Goal: Transaction & Acquisition: Purchase product/service

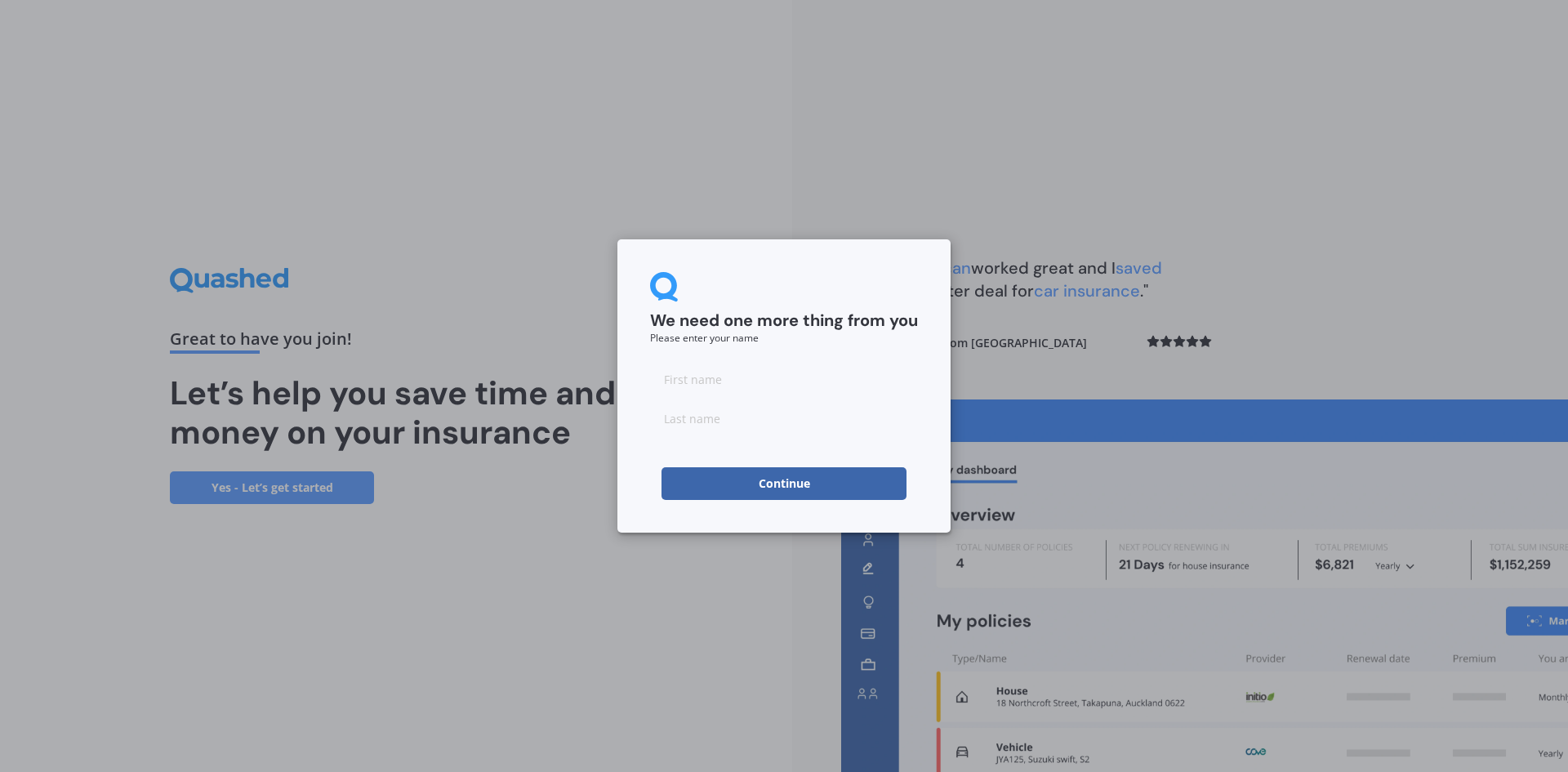
click at [705, 373] on input at bounding box center [784, 379] width 268 height 33
type input "[PERSON_NAME]"
type input "Kiddey"
click at [706, 480] on button "Continue" at bounding box center [784, 483] width 246 height 33
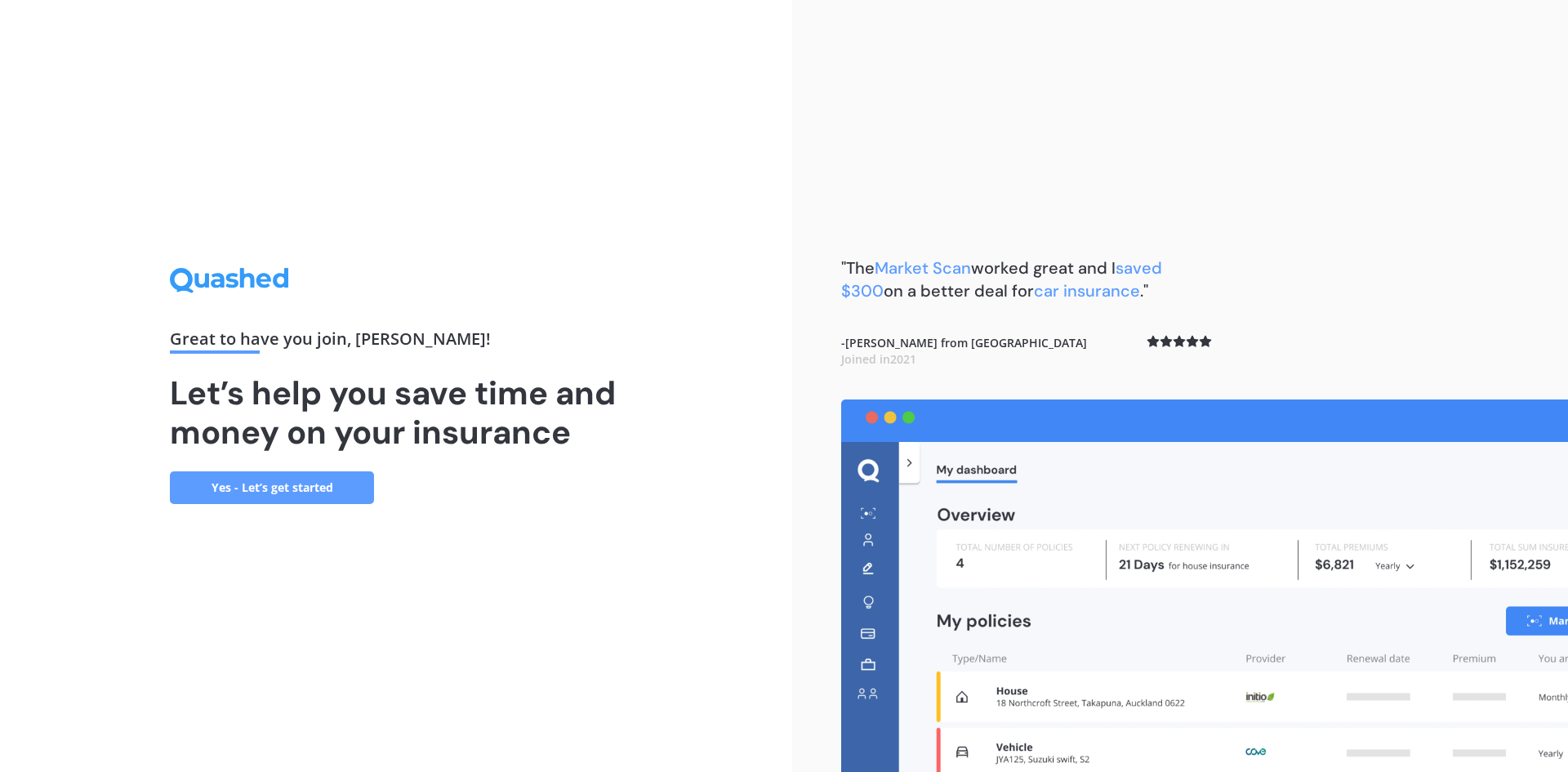
click at [306, 485] on link "Yes - Let’s get started" at bounding box center [272, 487] width 205 height 33
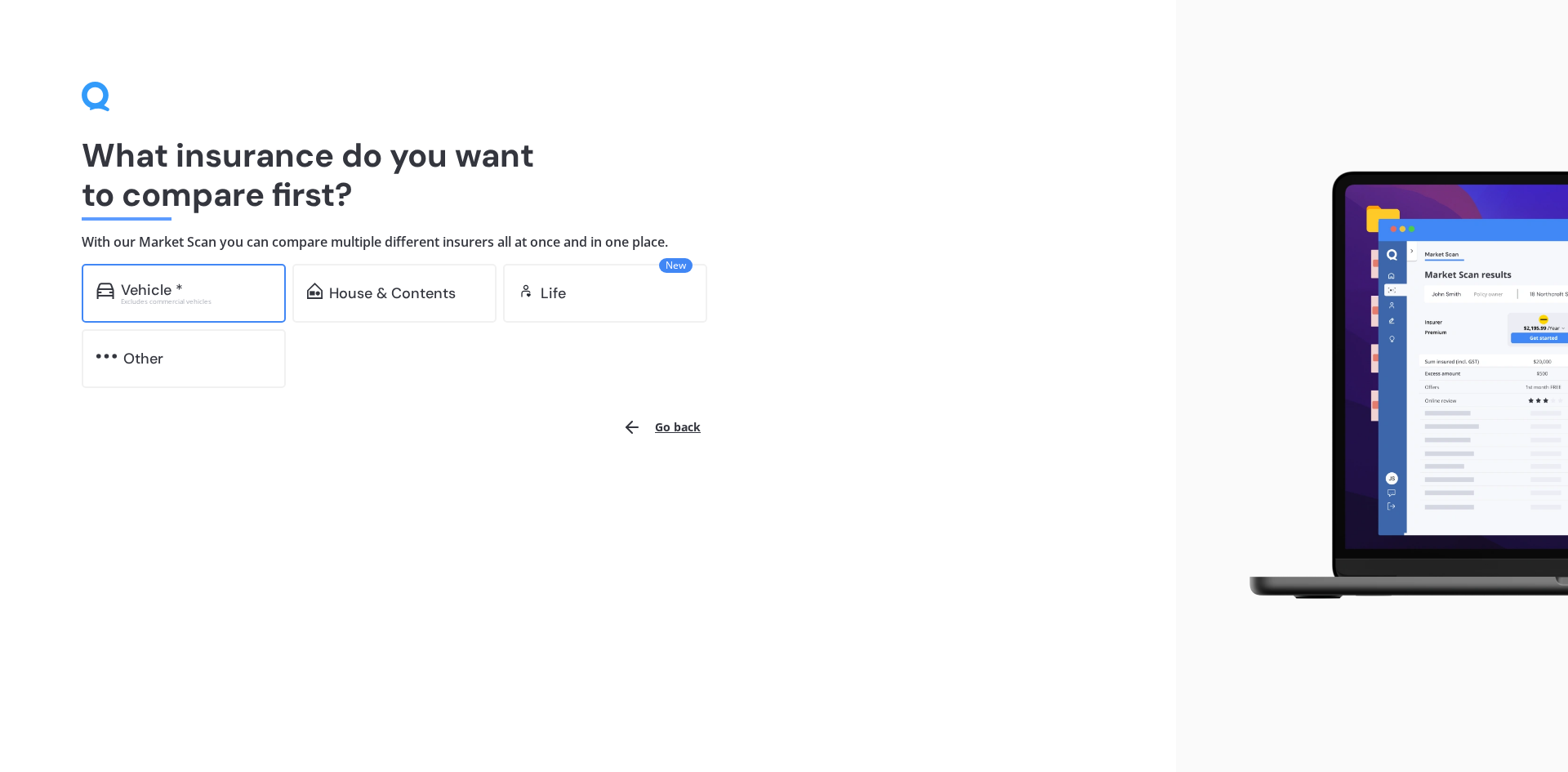
click at [193, 293] on div "Vehicle *" at bounding box center [196, 290] width 151 height 17
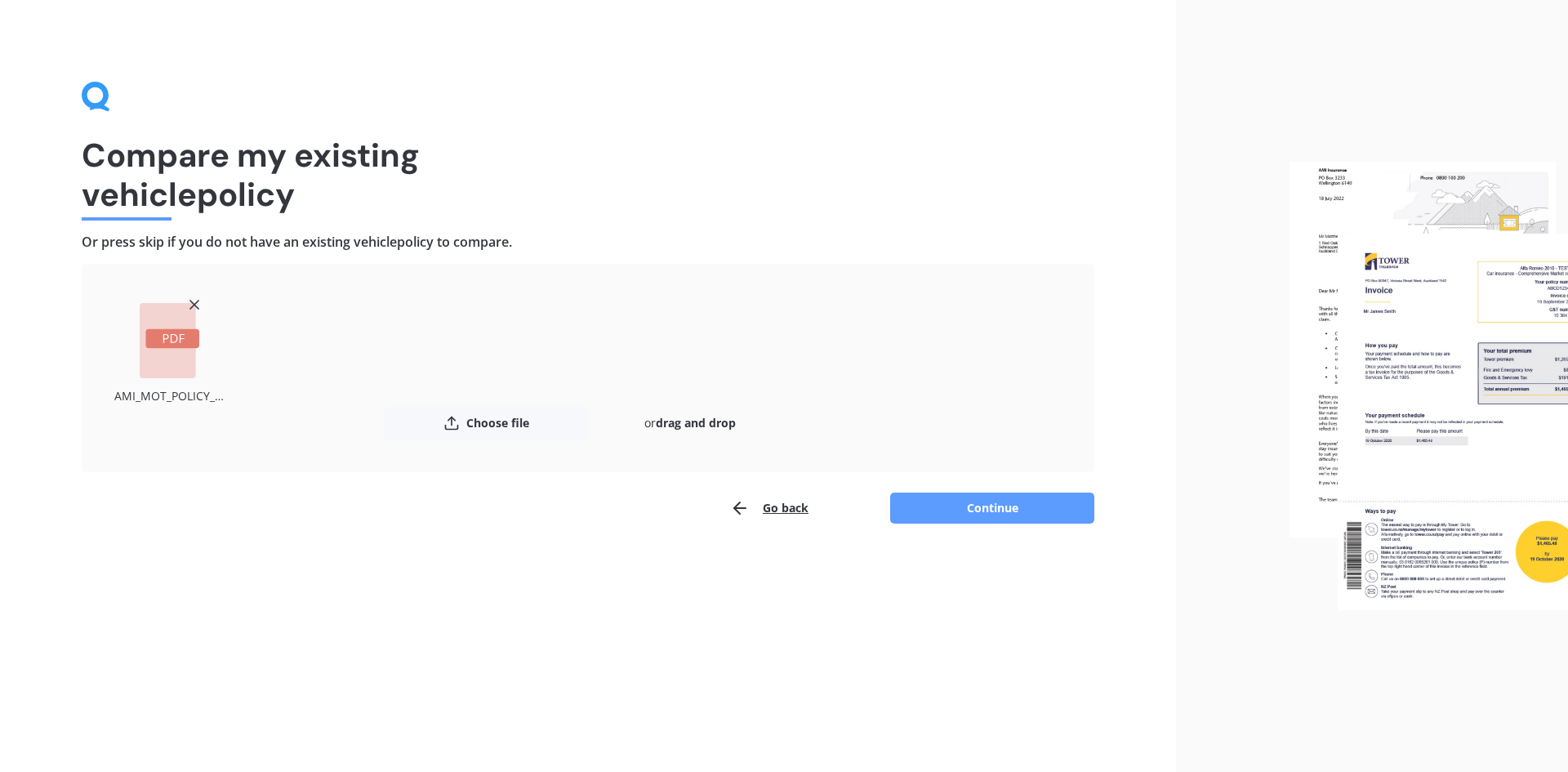
click at [1011, 510] on button "Continue" at bounding box center [992, 508] width 205 height 31
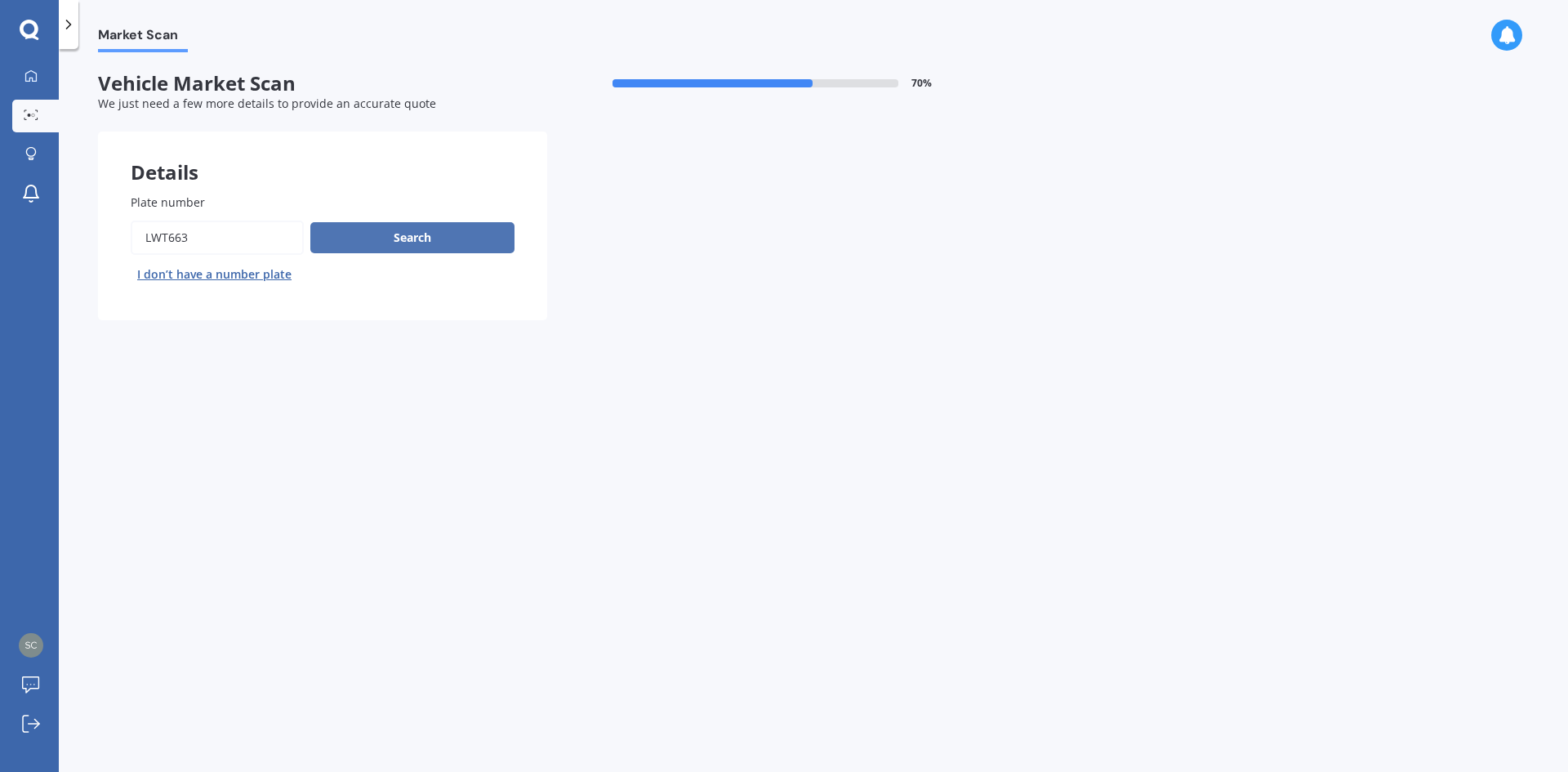
click at [432, 239] on button "Search" at bounding box center [413, 237] width 205 height 31
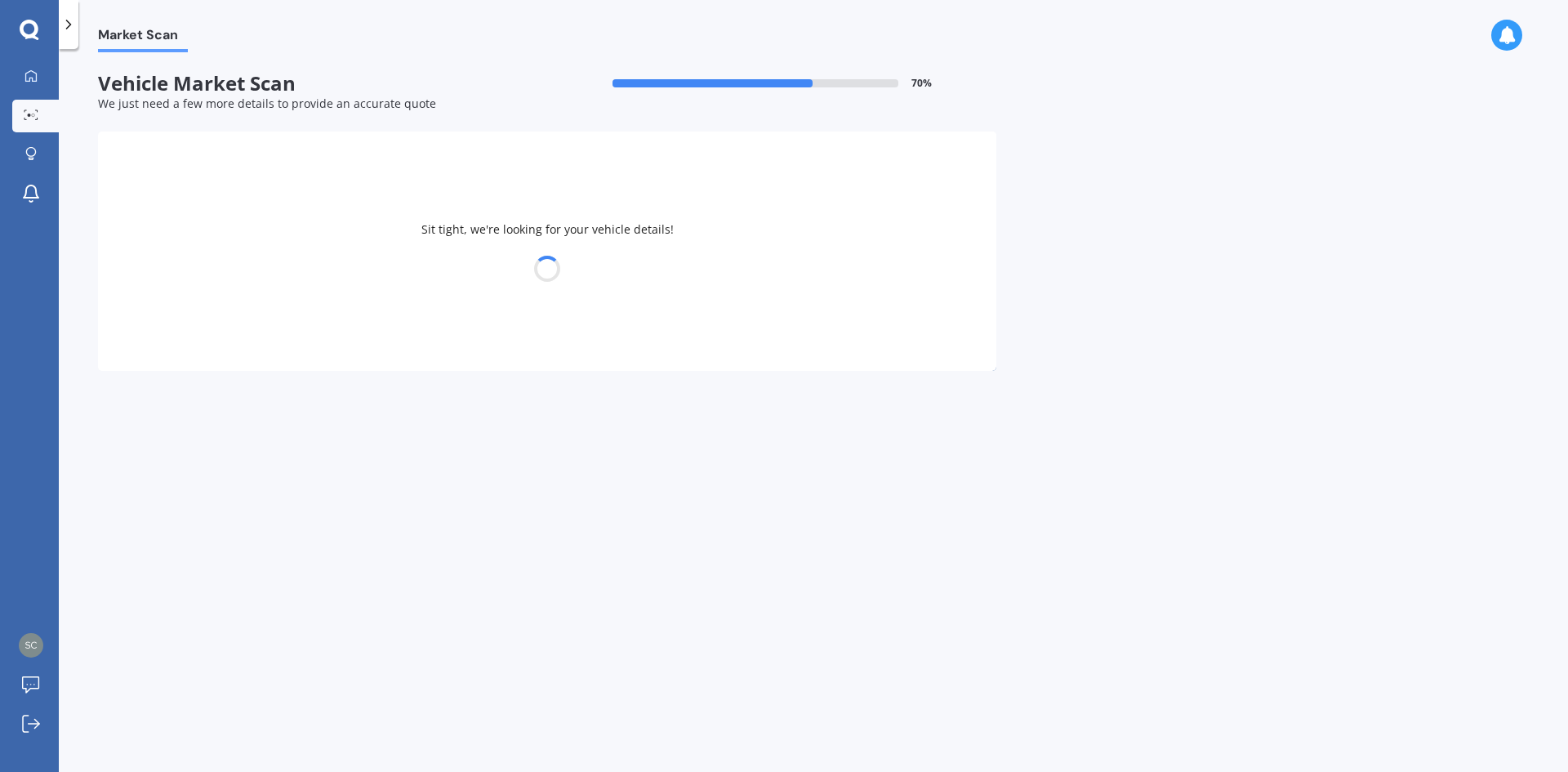
select select "NISSAN"
select select "NAVARA"
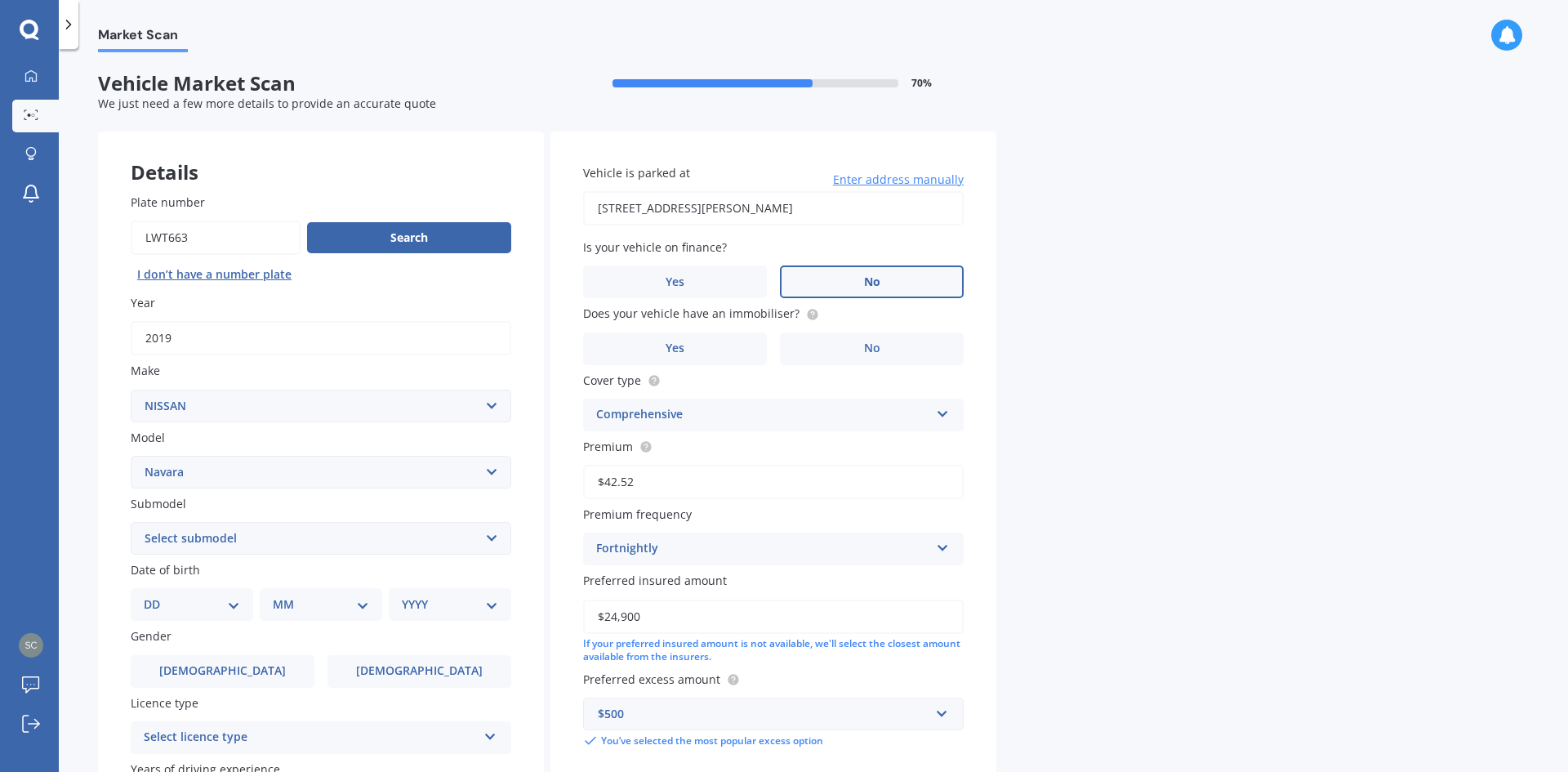
click at [903, 281] on label "No" at bounding box center [872, 281] width 184 height 33
click at [0, 0] on input "No" at bounding box center [0, 0] width 0 height 0
click at [883, 342] on label "No" at bounding box center [872, 348] width 184 height 33
click at [0, 0] on input "No" at bounding box center [0, 0] width 0 height 0
click at [863, 415] on div "Comprehensive" at bounding box center [763, 415] width 333 height 20
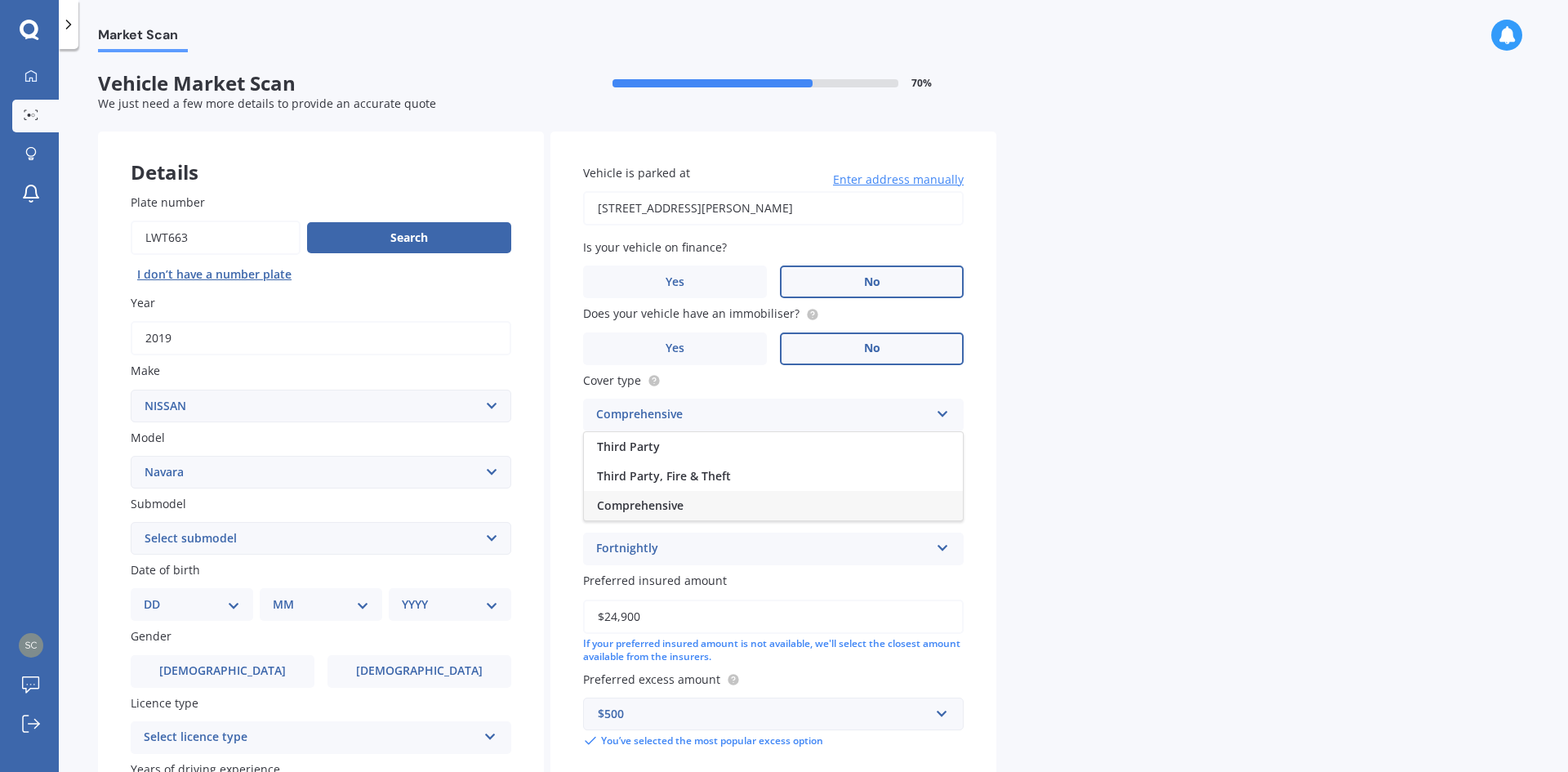
click at [863, 414] on div "Comprehensive" at bounding box center [763, 415] width 333 height 20
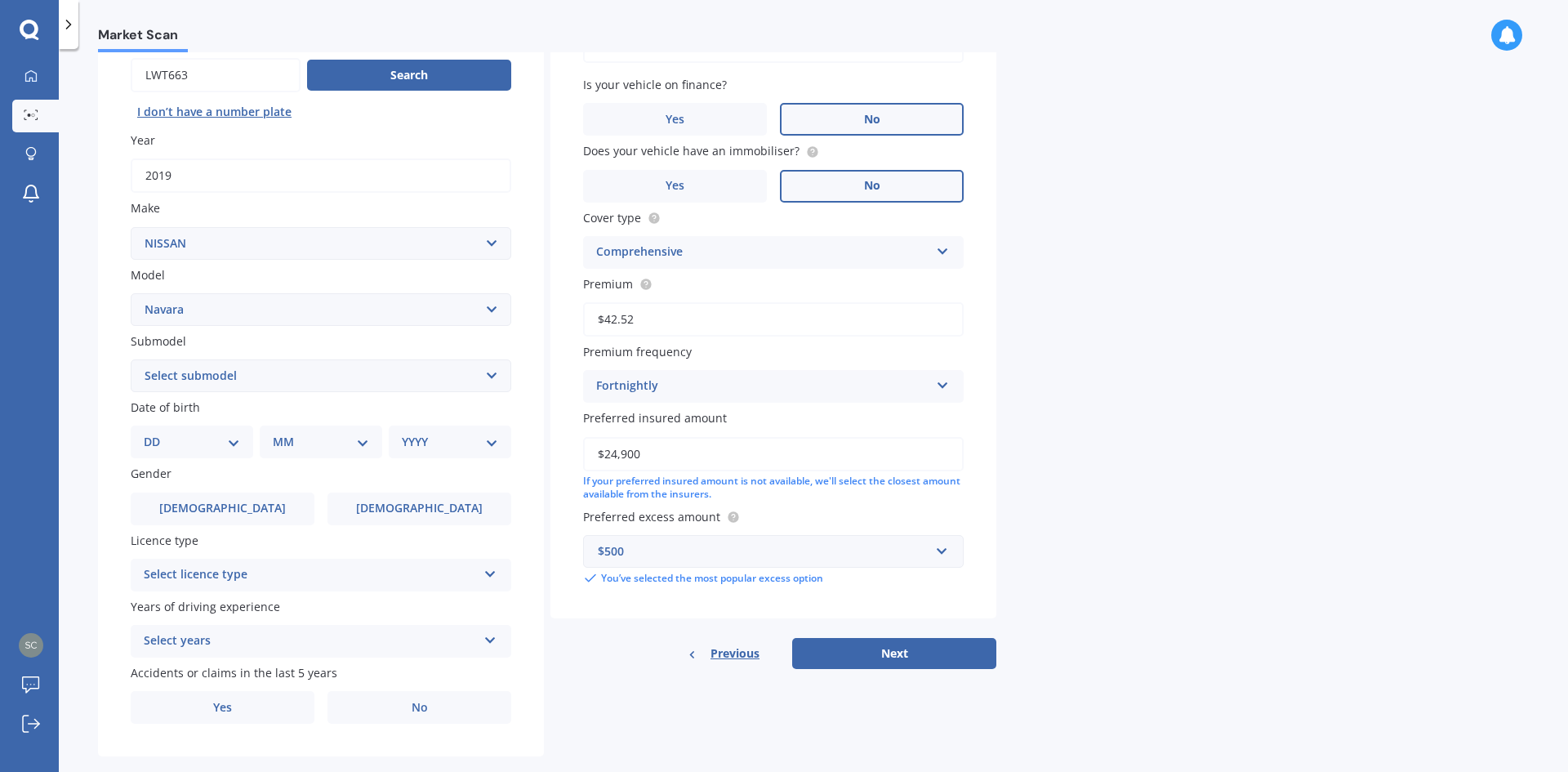
scroll to position [164, 0]
drag, startPoint x: 646, startPoint y: 453, endPoint x: 597, endPoint y: 453, distance: 49.0
click at [597, 453] on input "$24,900" at bounding box center [773, 453] width 380 height 34
type input "$26,000"
click at [857, 649] on button "Next" at bounding box center [895, 652] width 205 height 31
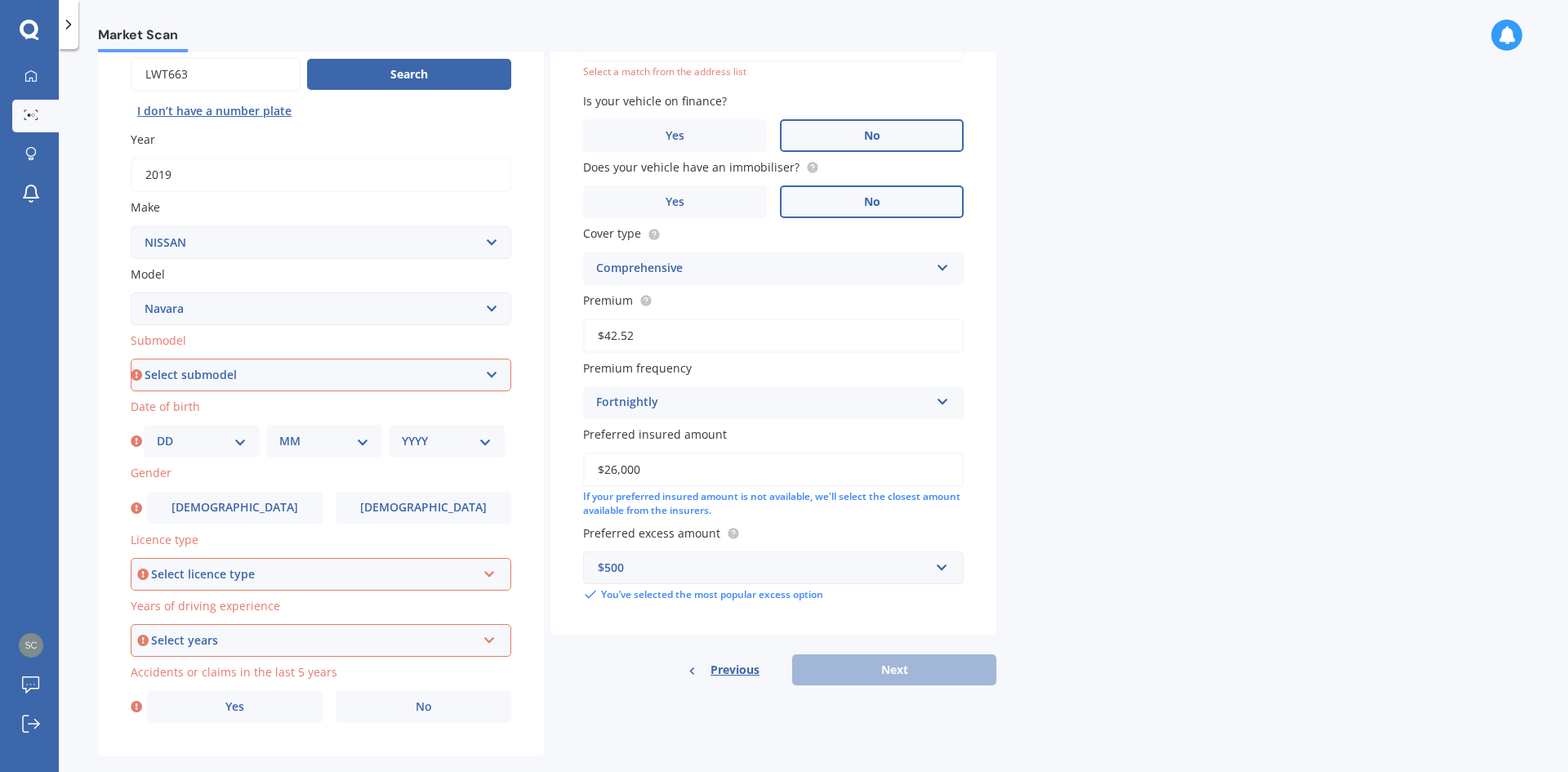
click at [194, 367] on select "Select submodel (All other models) 2.5 4WD Diesel Turbo 2.5 4WD MT Diesel Turbo…" at bounding box center [321, 375] width 380 height 33
select select "RX DIESEL 2WD"
click at [131, 359] on select "Select submodel (All other models) 2.5 4WD Diesel Turbo 2.5 4WD MT Diesel Turbo…" at bounding box center [321, 375] width 380 height 33
click at [206, 443] on select "DD 01 02 03 04 05 06 07 08 09 10 11 12 13 14 15 16 17 18 19 20 21 22 23 24 25 2…" at bounding box center [202, 441] width 90 height 18
select select "10"
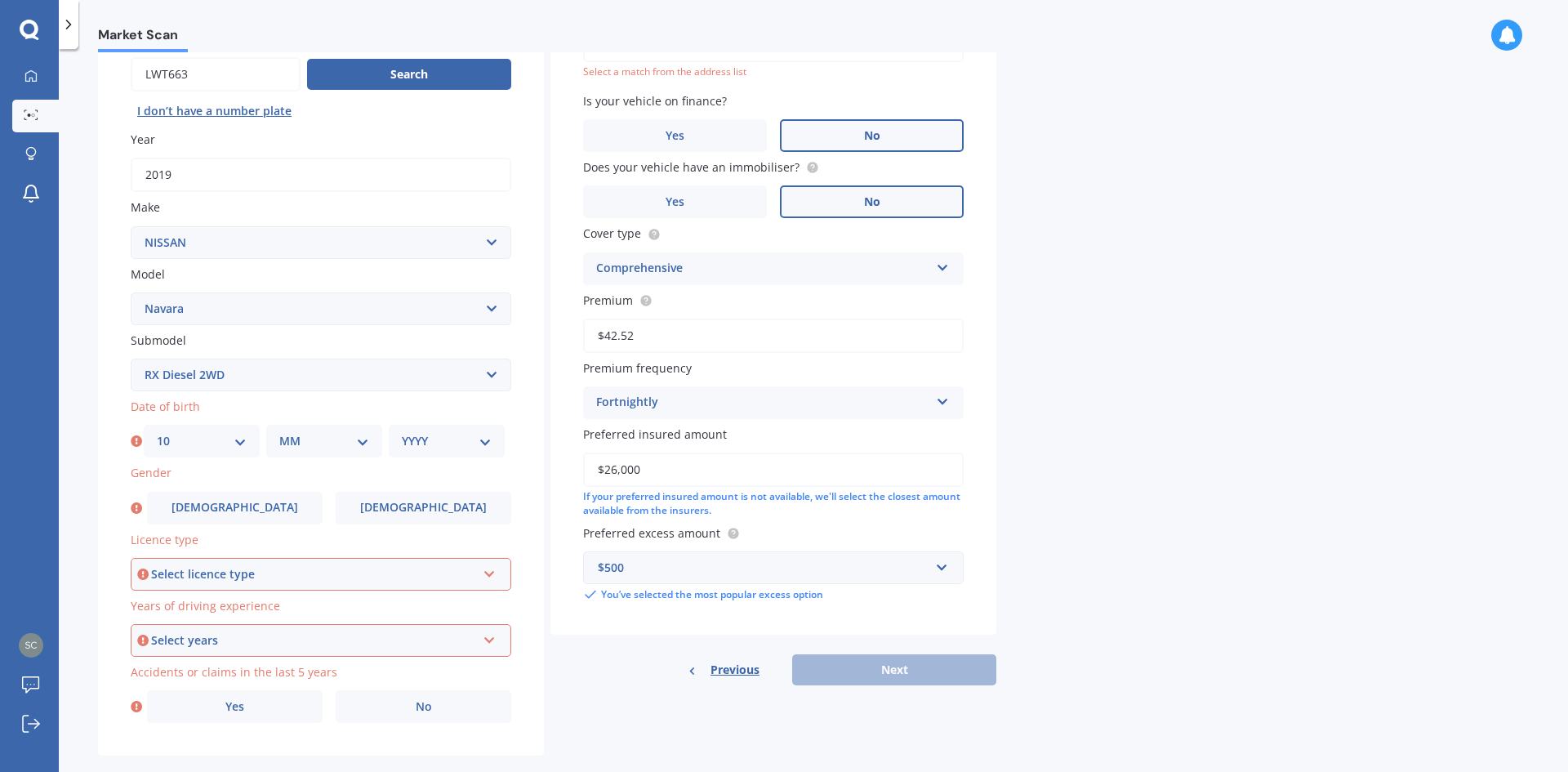
click at [157, 433] on select "DD 01 02 03 04 05 06 07 08 09 10 11 12 13 14 15 16 17 18 19 20 21 22 23 24 25 2…" at bounding box center [202, 441] width 90 height 18
click at [306, 440] on select "MM 01 02 03 04 05 06 07 08 09 10 11 12" at bounding box center [324, 441] width 90 height 18
select select "10"
click at [279, 433] on select "MM 01 02 03 04 05 06 07 08 09 10 11 12" at bounding box center [324, 441] width 90 height 18
click at [414, 440] on select "YYYY 2025 2024 2023 2022 2021 2020 2019 2018 2017 2016 2015 2014 2013 2012 2011…" at bounding box center [446, 441] width 90 height 18
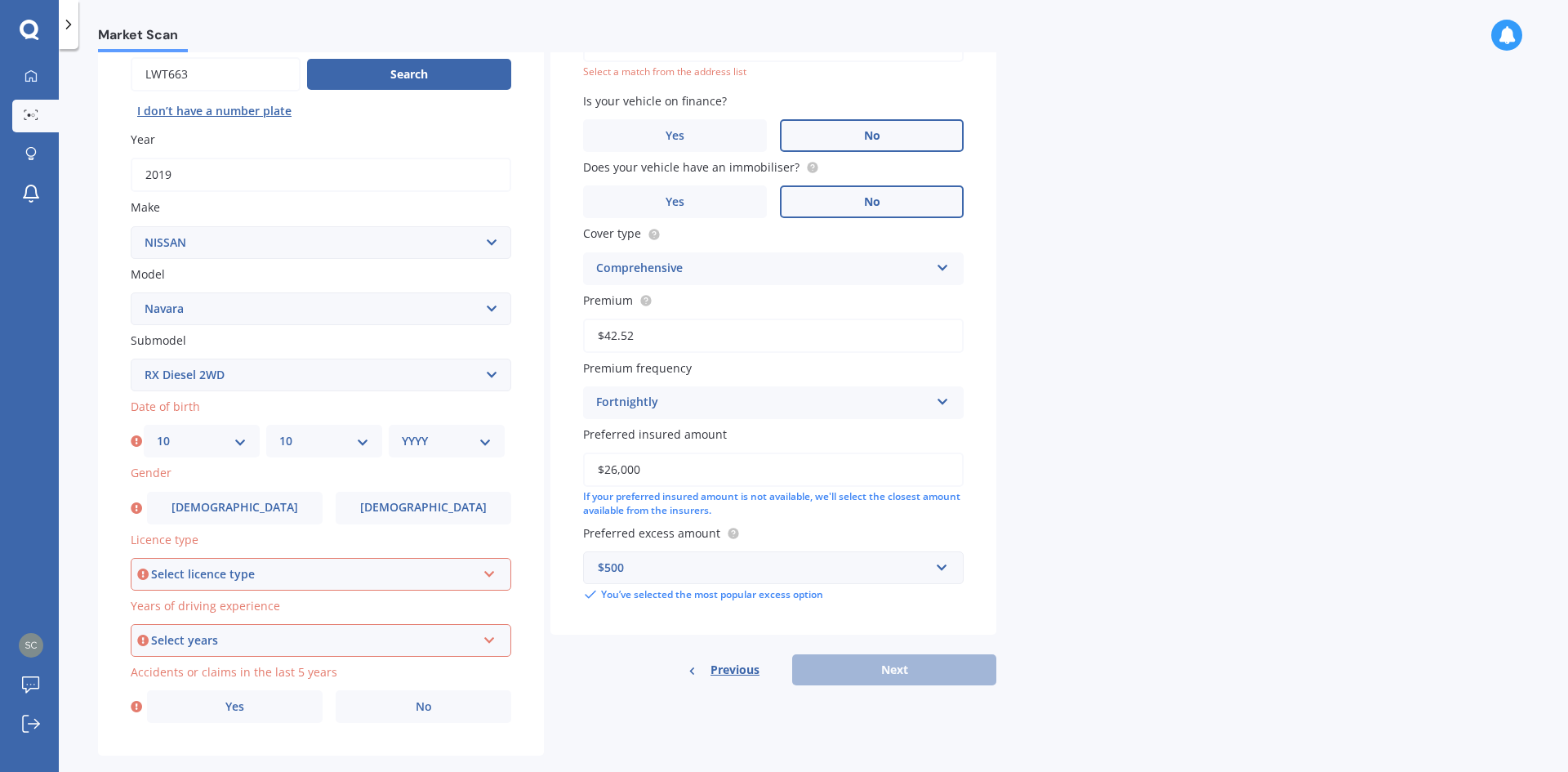
select select "1977"
click at [402, 433] on select "YYYY 2025 2024 2023 2022 2021 2020 2019 2018 2017 2016 2015 2014 2013 2012 2011…" at bounding box center [446, 441] width 90 height 18
click at [363, 509] on label "[DEMOGRAPHIC_DATA]" at bounding box center [423, 508] width 176 height 33
click at [0, 0] on input "[DEMOGRAPHIC_DATA]" at bounding box center [0, 0] width 0 height 0
click at [251, 574] on div "Select licence type" at bounding box center [313, 574] width 326 height 18
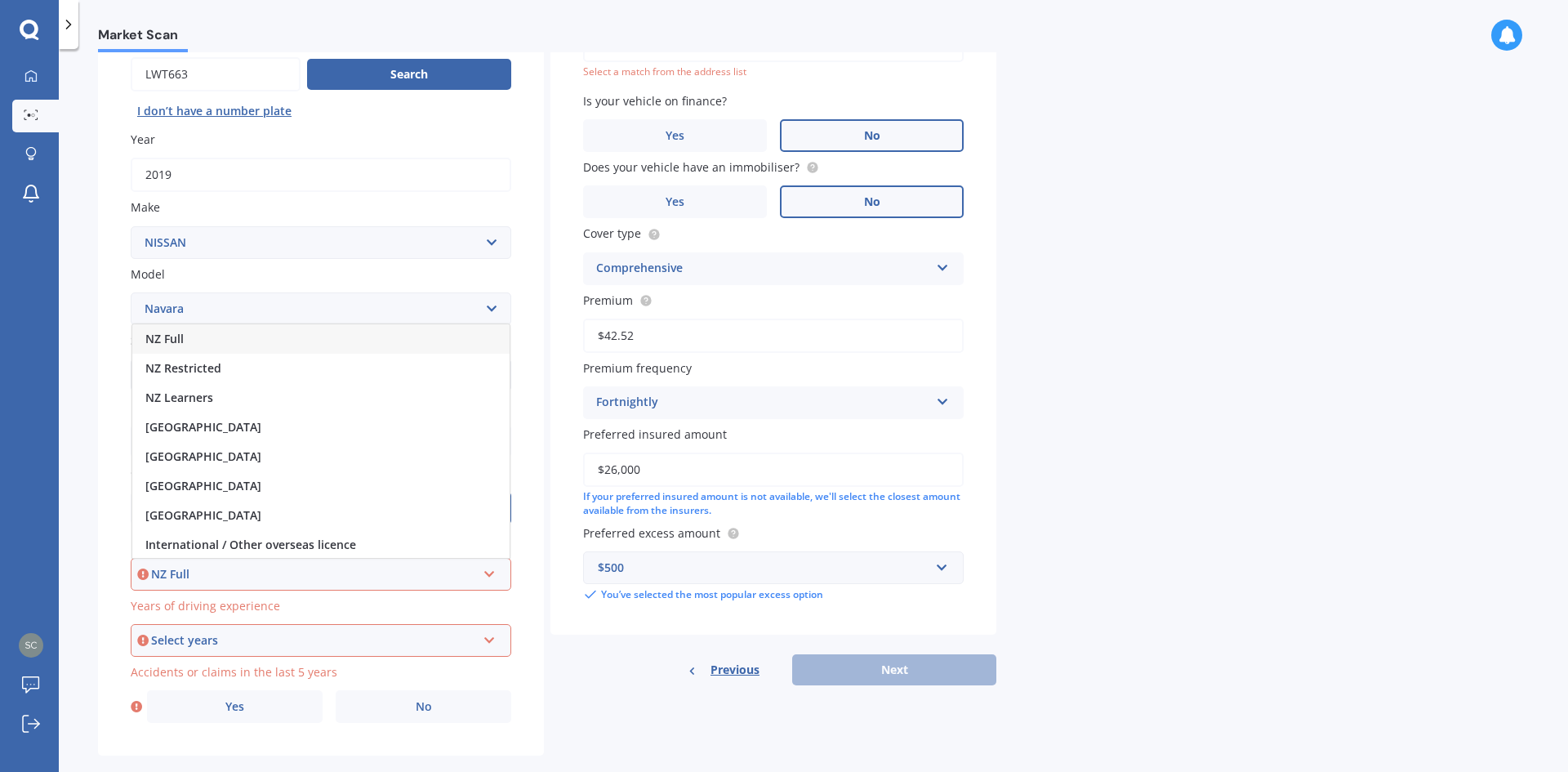
click at [171, 336] on span "NZ Full" at bounding box center [164, 339] width 38 height 16
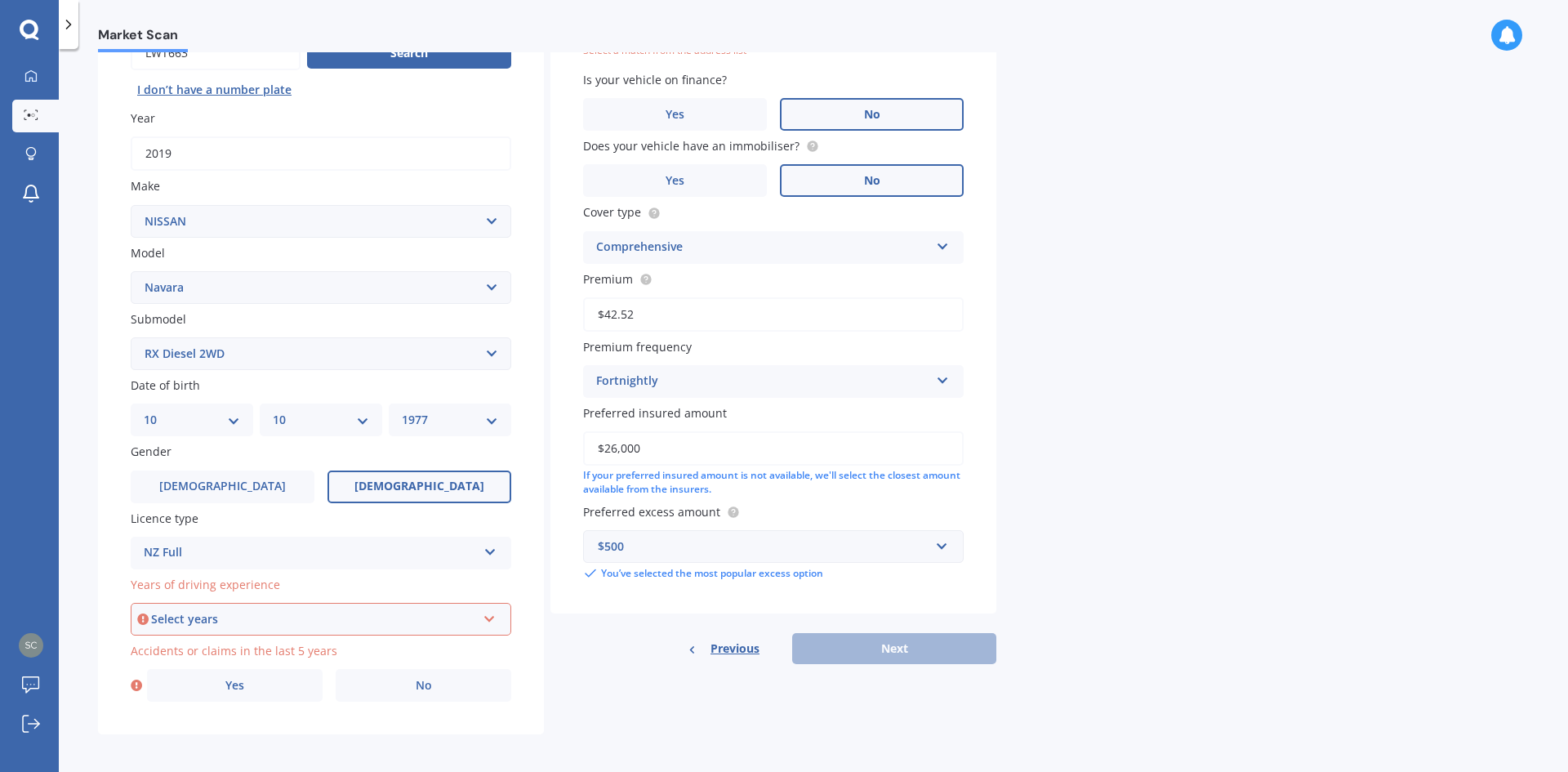
scroll to position [190, 0]
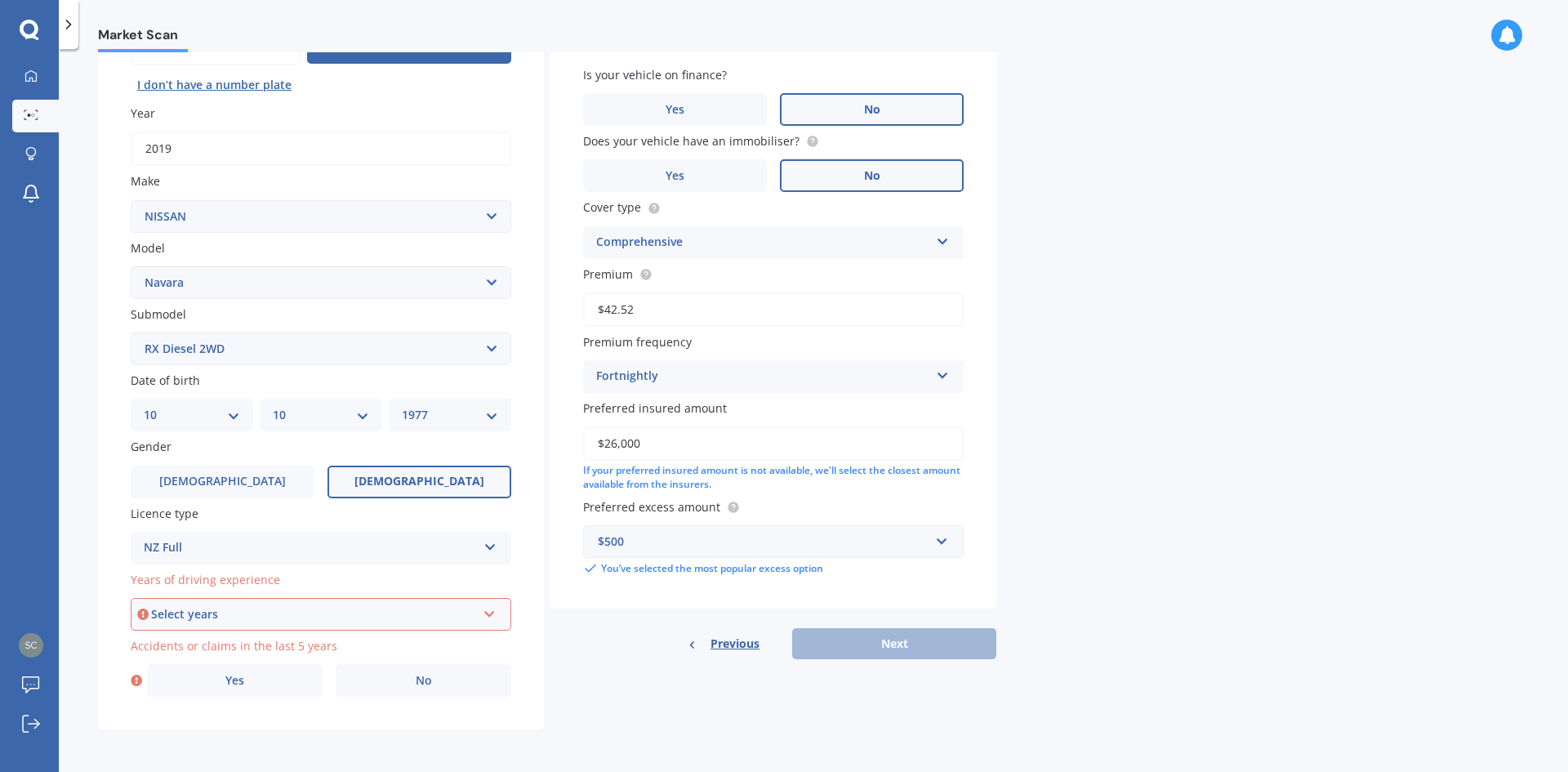
click at [220, 613] on div "Select years" at bounding box center [313, 614] width 326 height 18
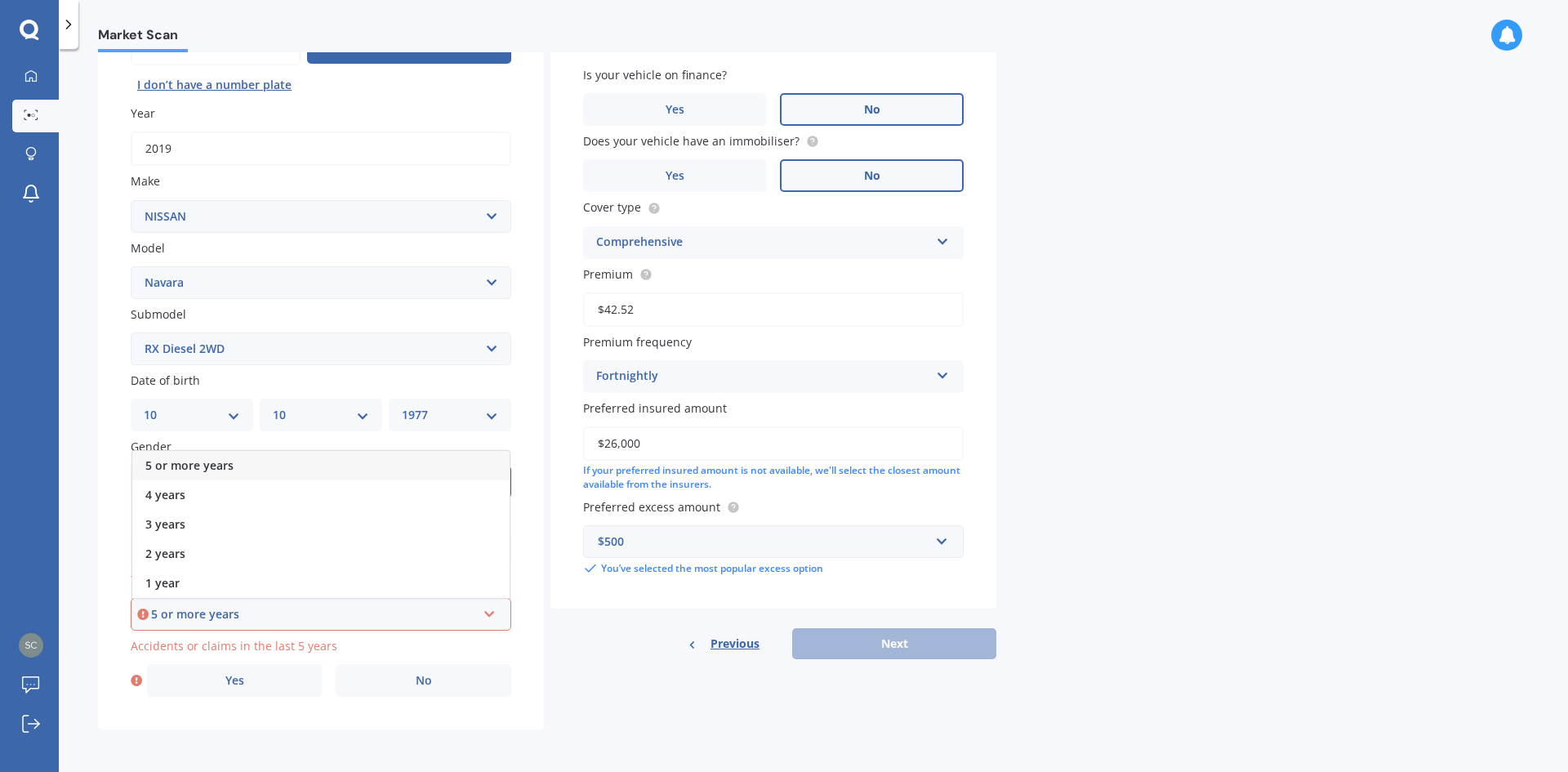
click at [183, 469] on span "5 or more years" at bounding box center [189, 465] width 88 height 16
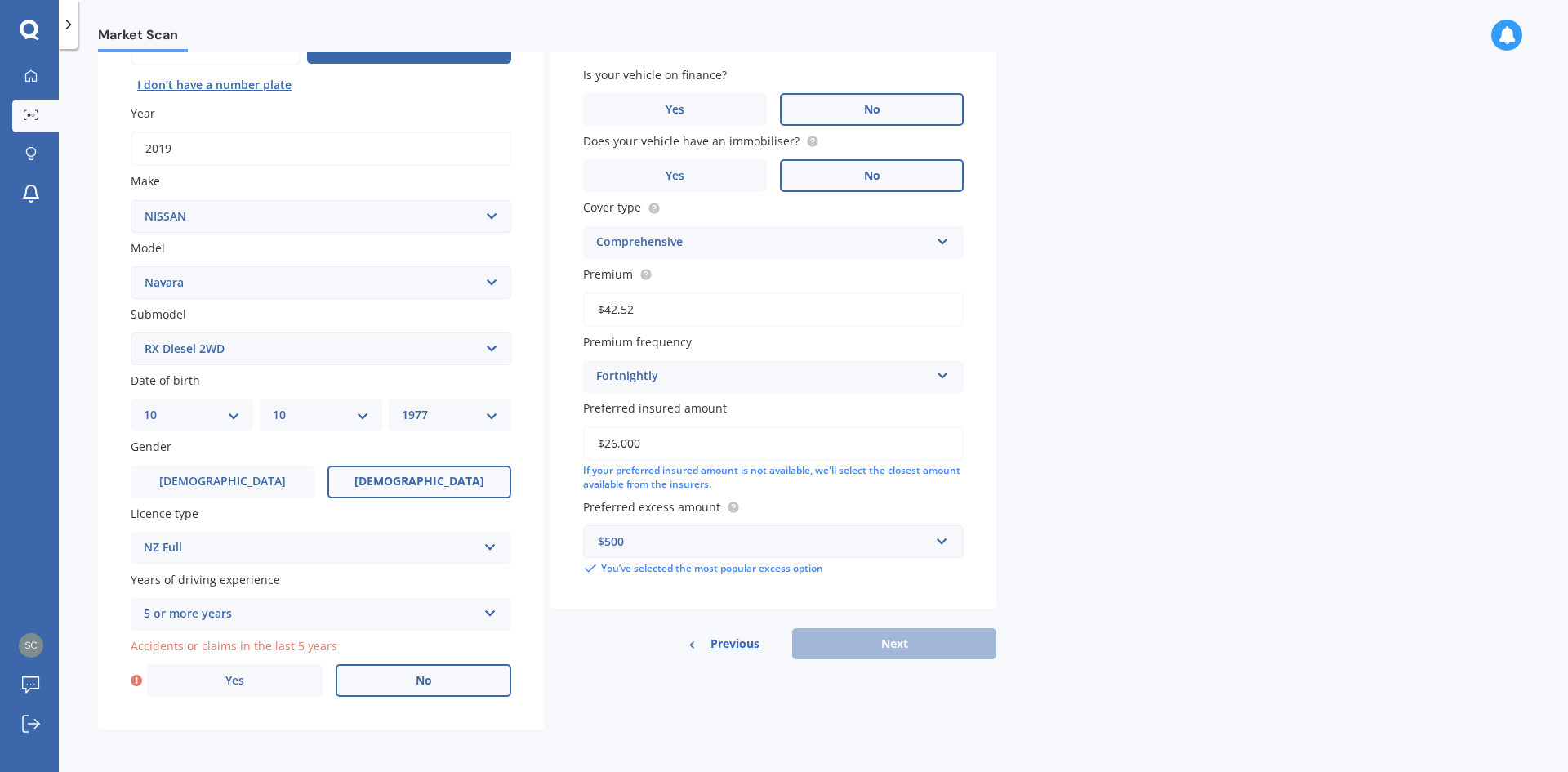
click at [423, 676] on span "No" at bounding box center [424, 681] width 17 height 14
click at [0, 0] on input "No" at bounding box center [0, 0] width 0 height 0
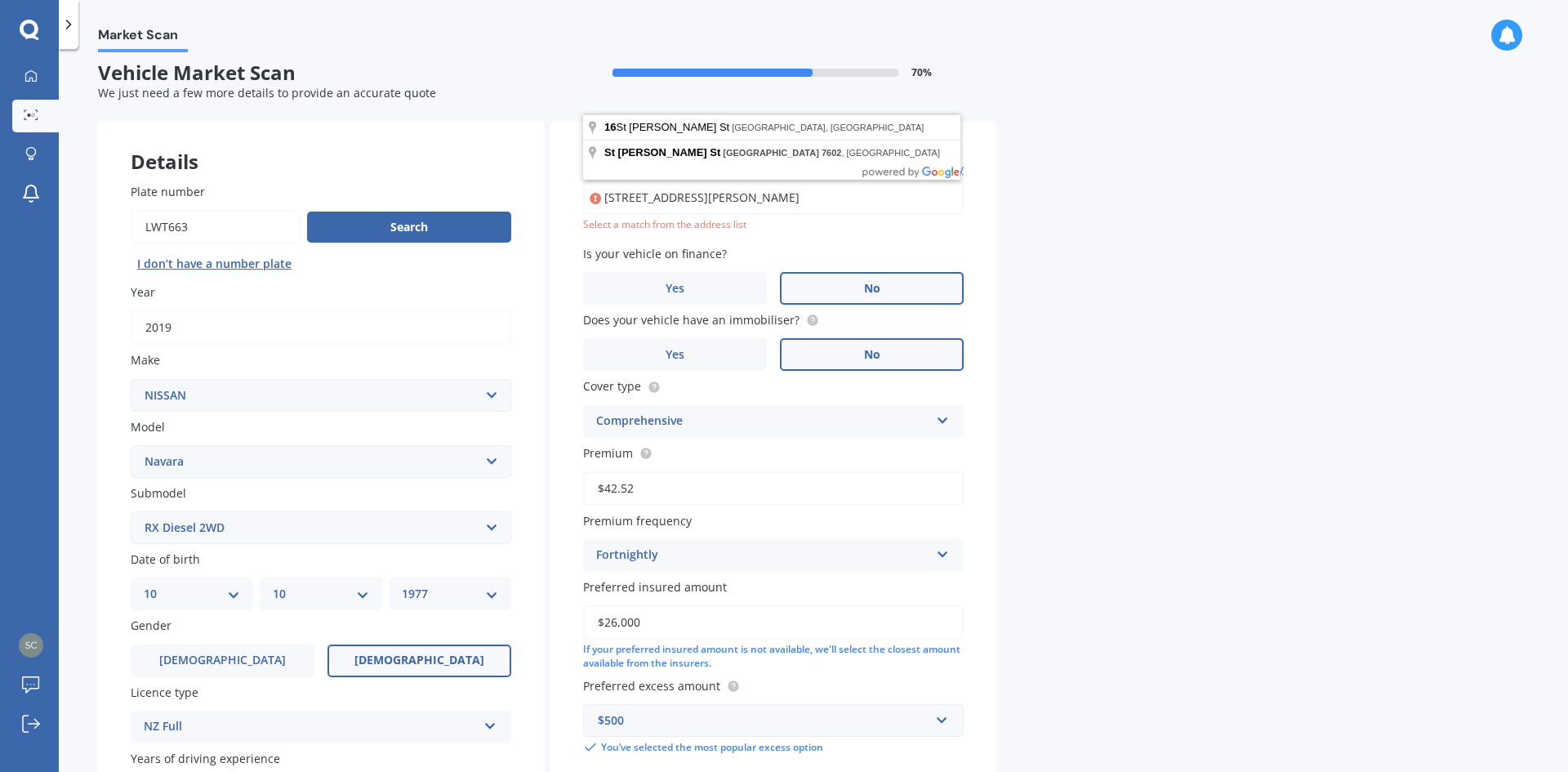
scroll to position [0, 0]
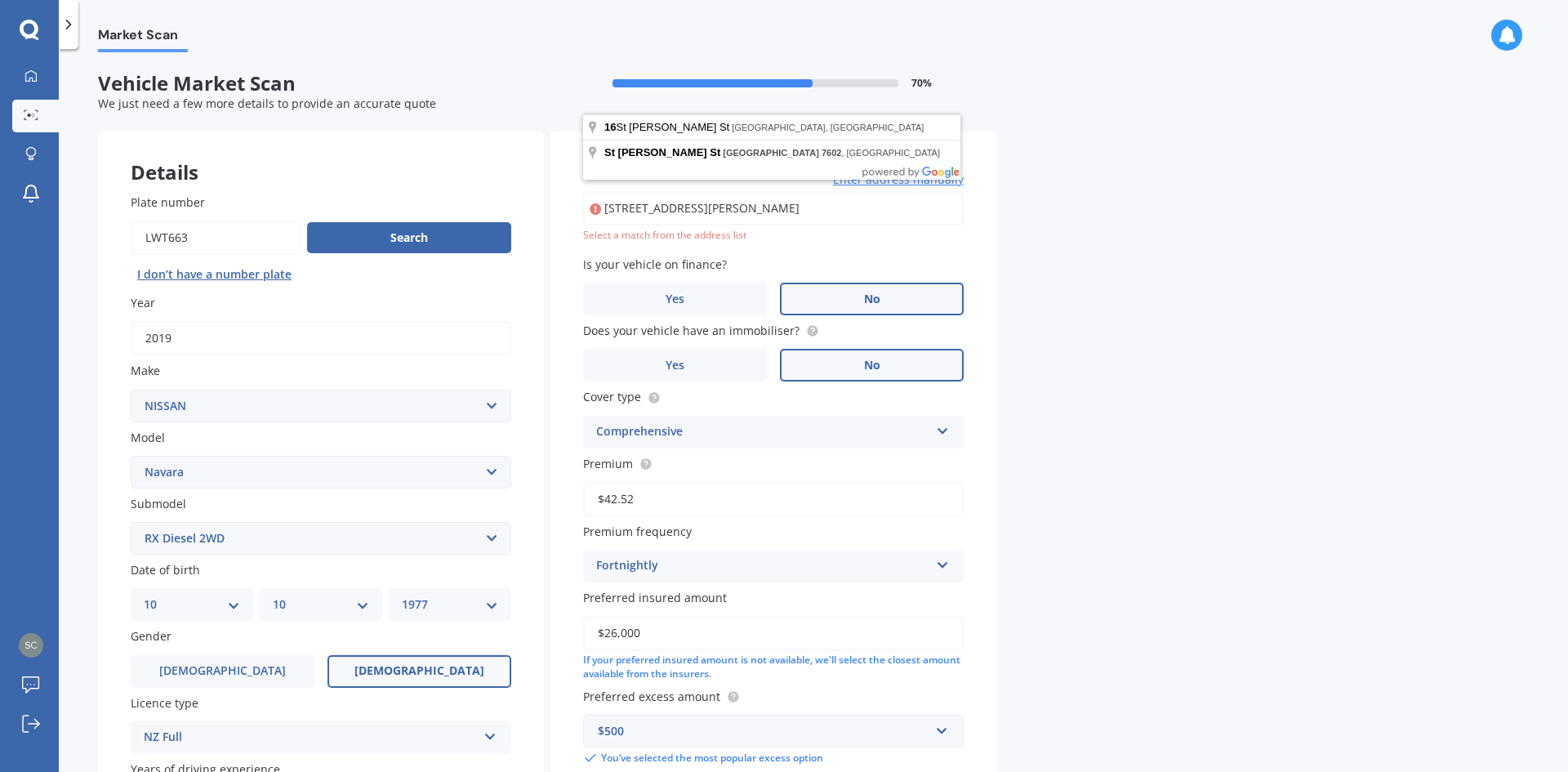
click at [879, 216] on input "[STREET_ADDRESS][PERSON_NAME]" at bounding box center [773, 208] width 380 height 34
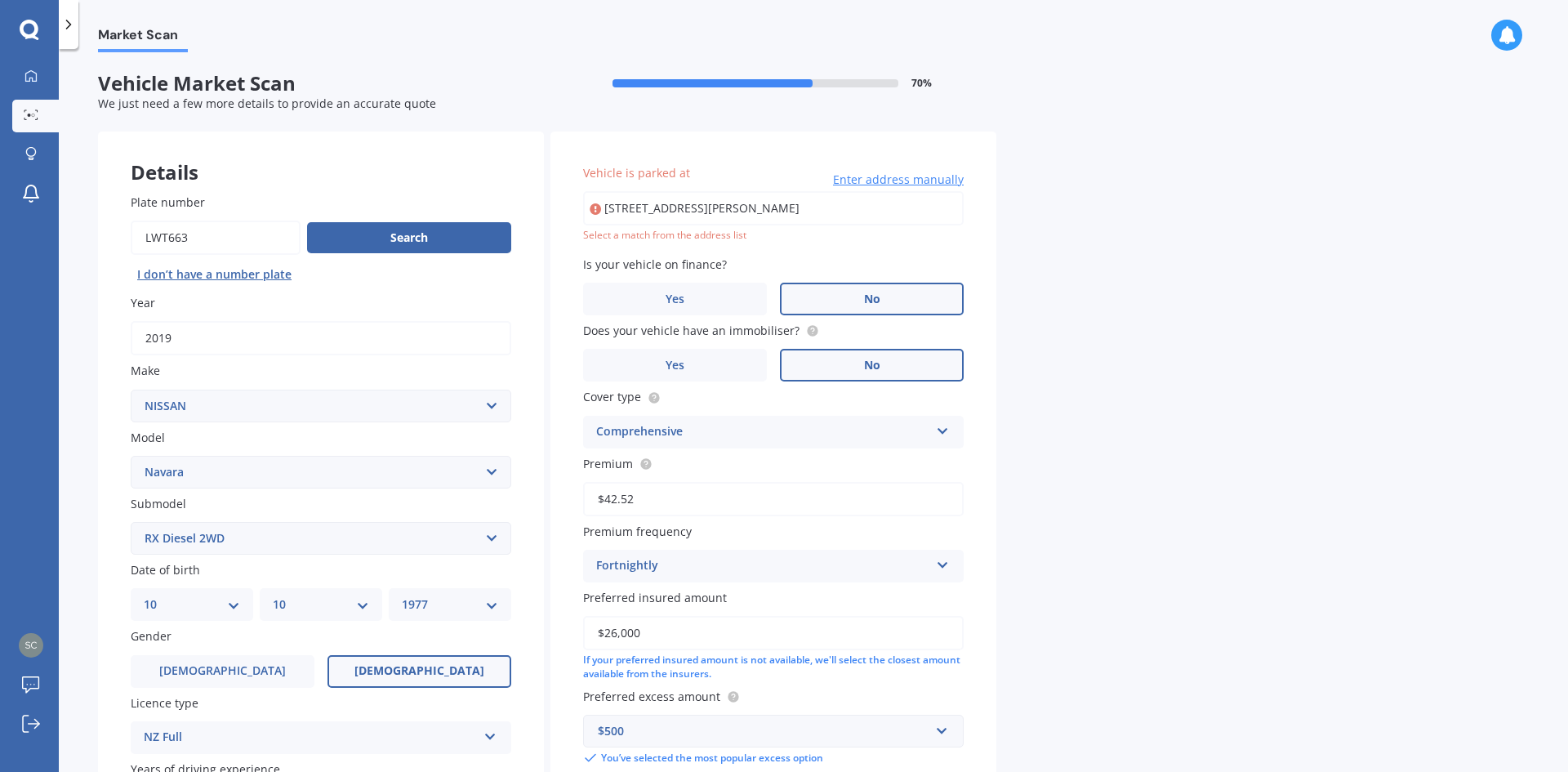
type input "[STREET_ADDRESS][PERSON_NAME]"
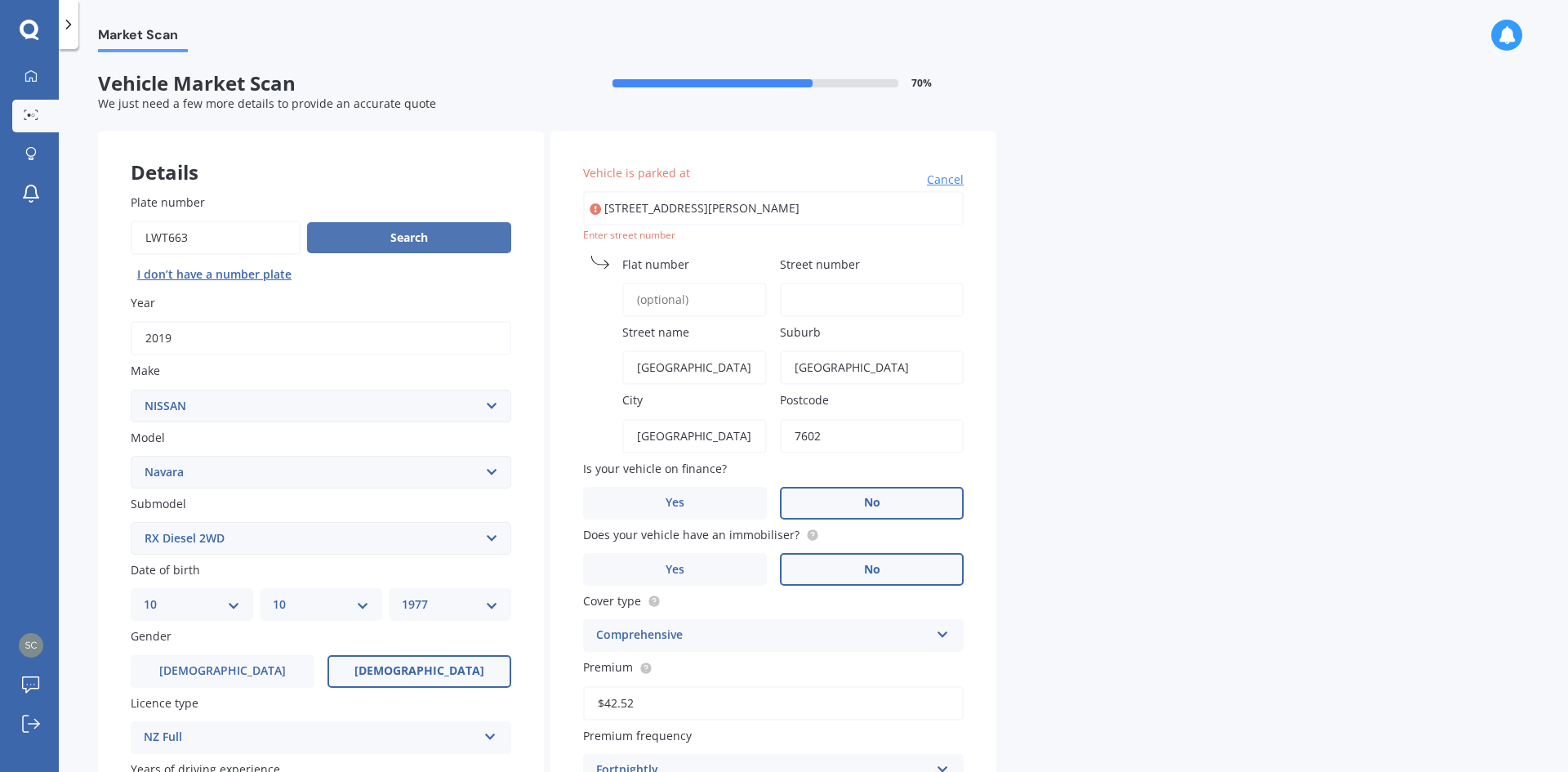
click at [410, 235] on button "Search" at bounding box center [409, 237] width 205 height 31
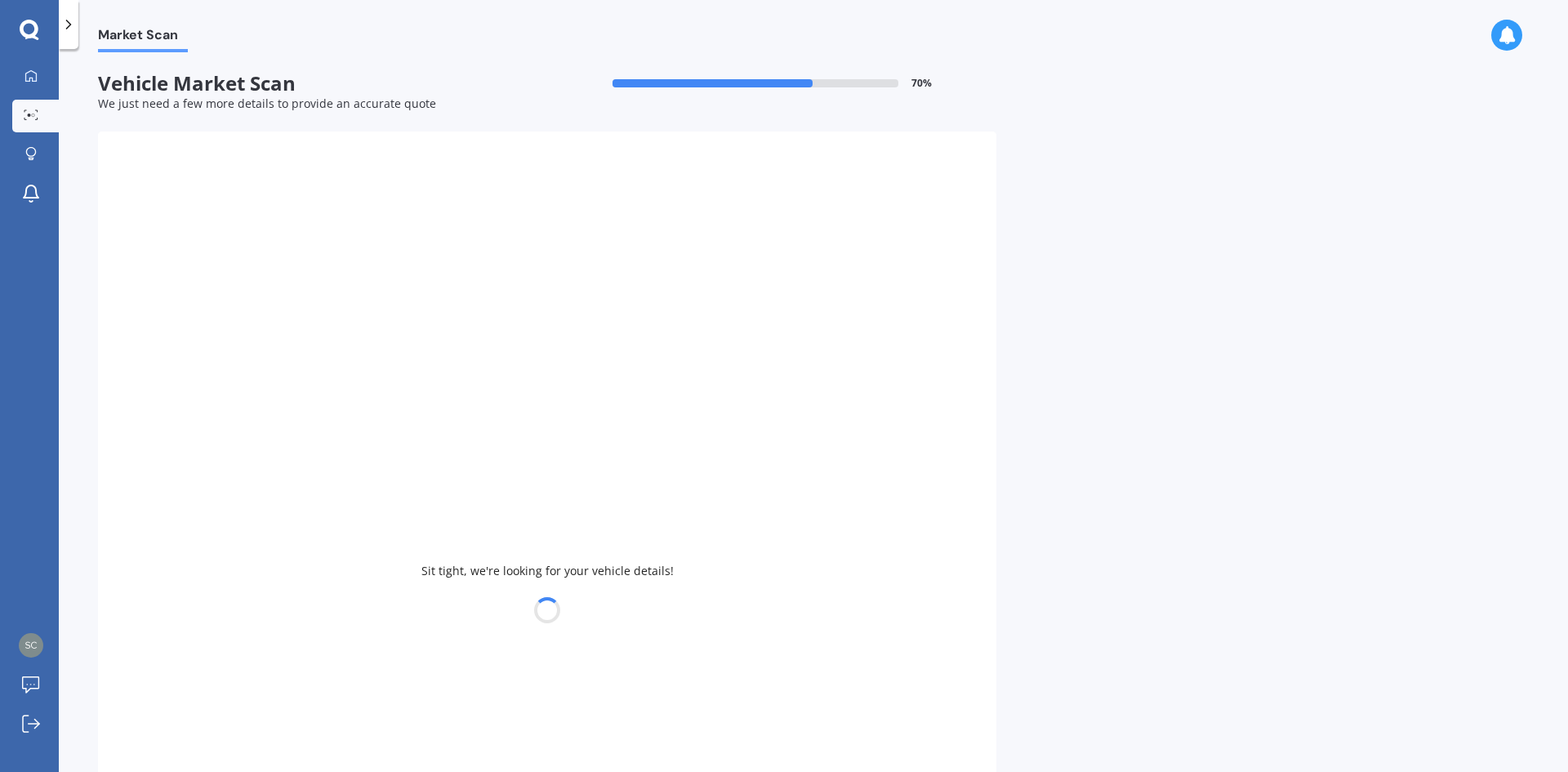
select select
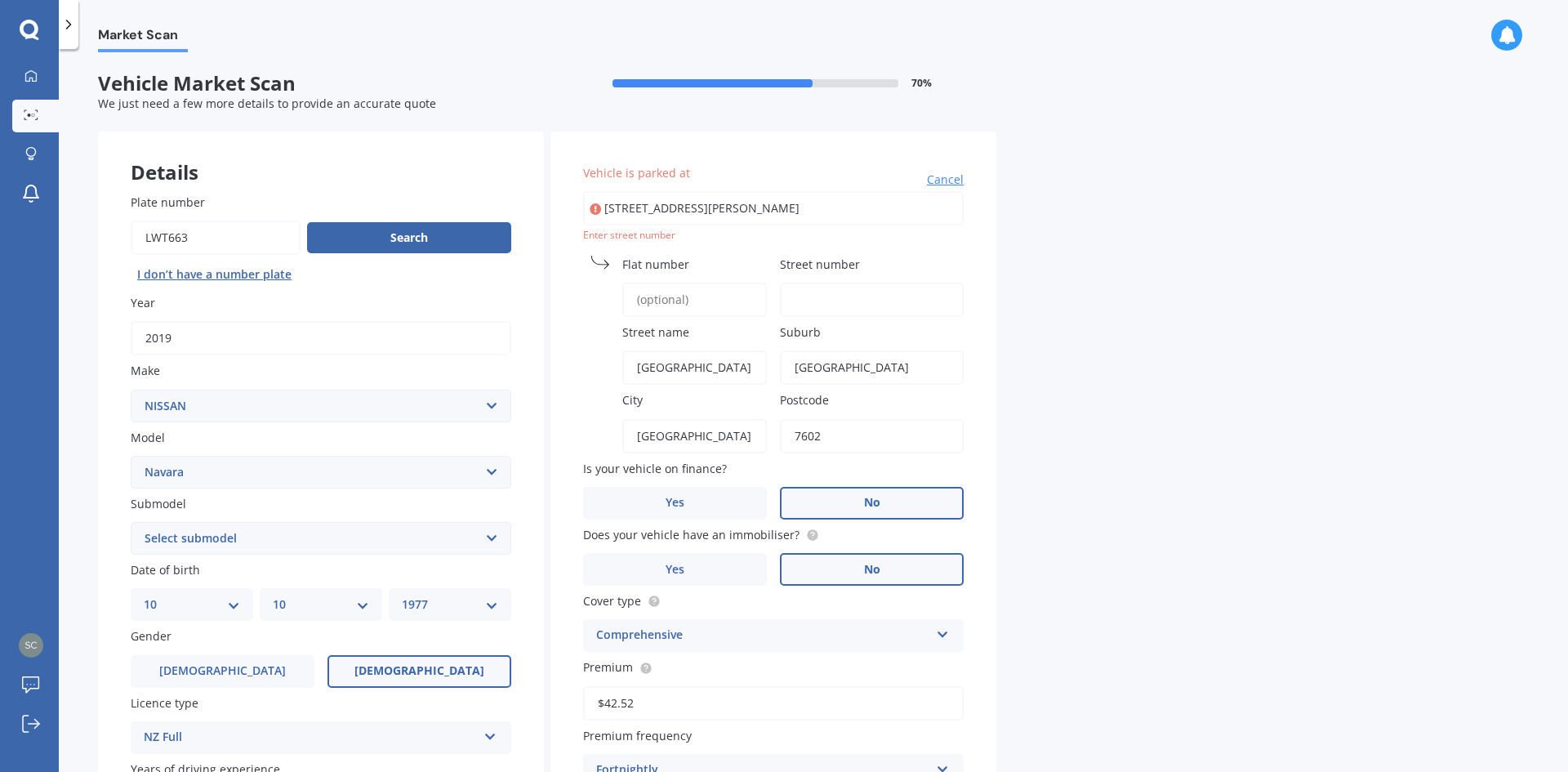
click at [830, 214] on input "[STREET_ADDRESS][PERSON_NAME]" at bounding box center [773, 208] width 380 height 34
type input "[STREET_ADDRESS][PERSON_NAME]"
click at [817, 288] on input "Street number" at bounding box center [872, 299] width 184 height 34
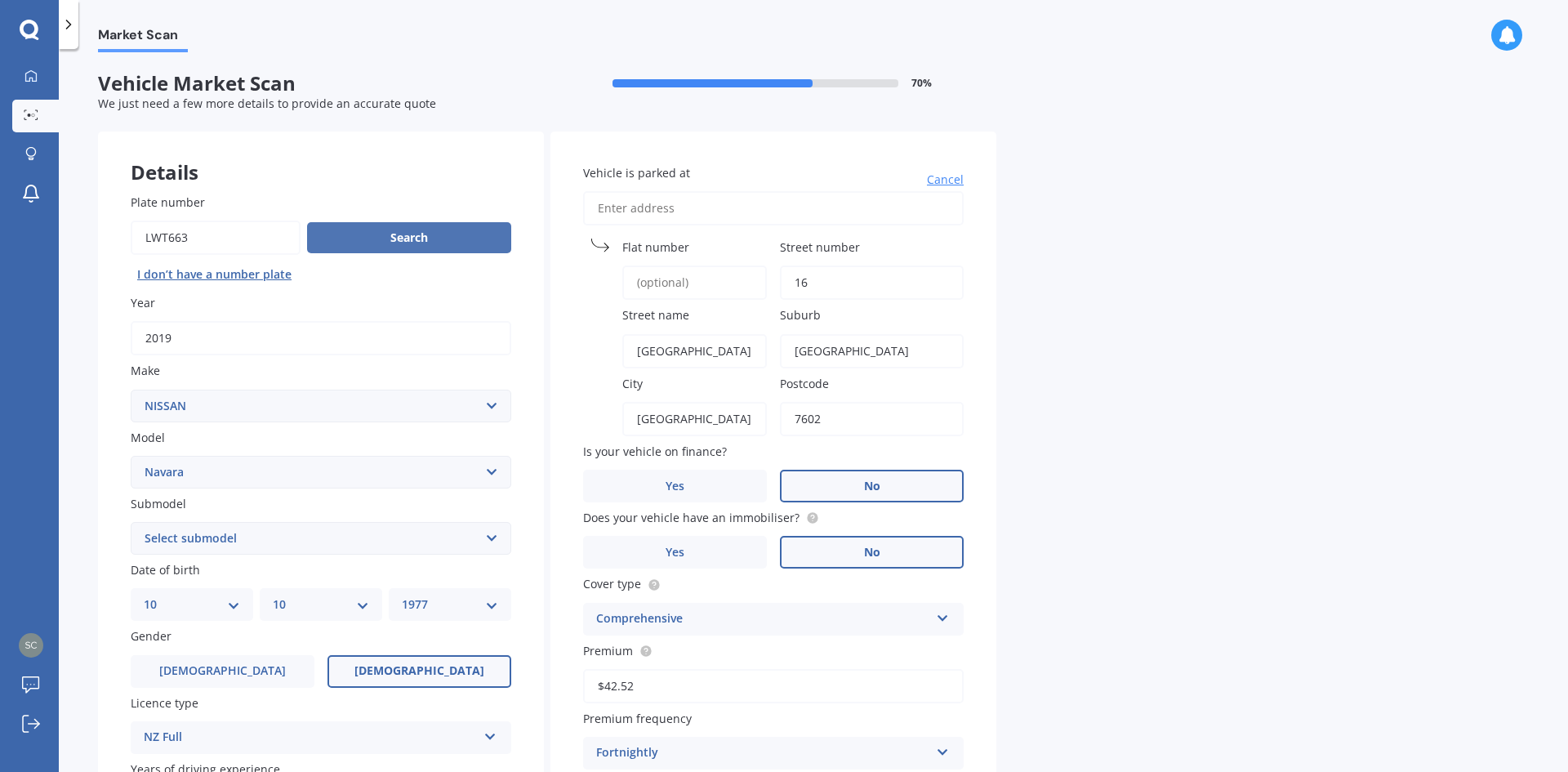
type input "16"
click at [468, 249] on button "Search" at bounding box center [409, 237] width 205 height 31
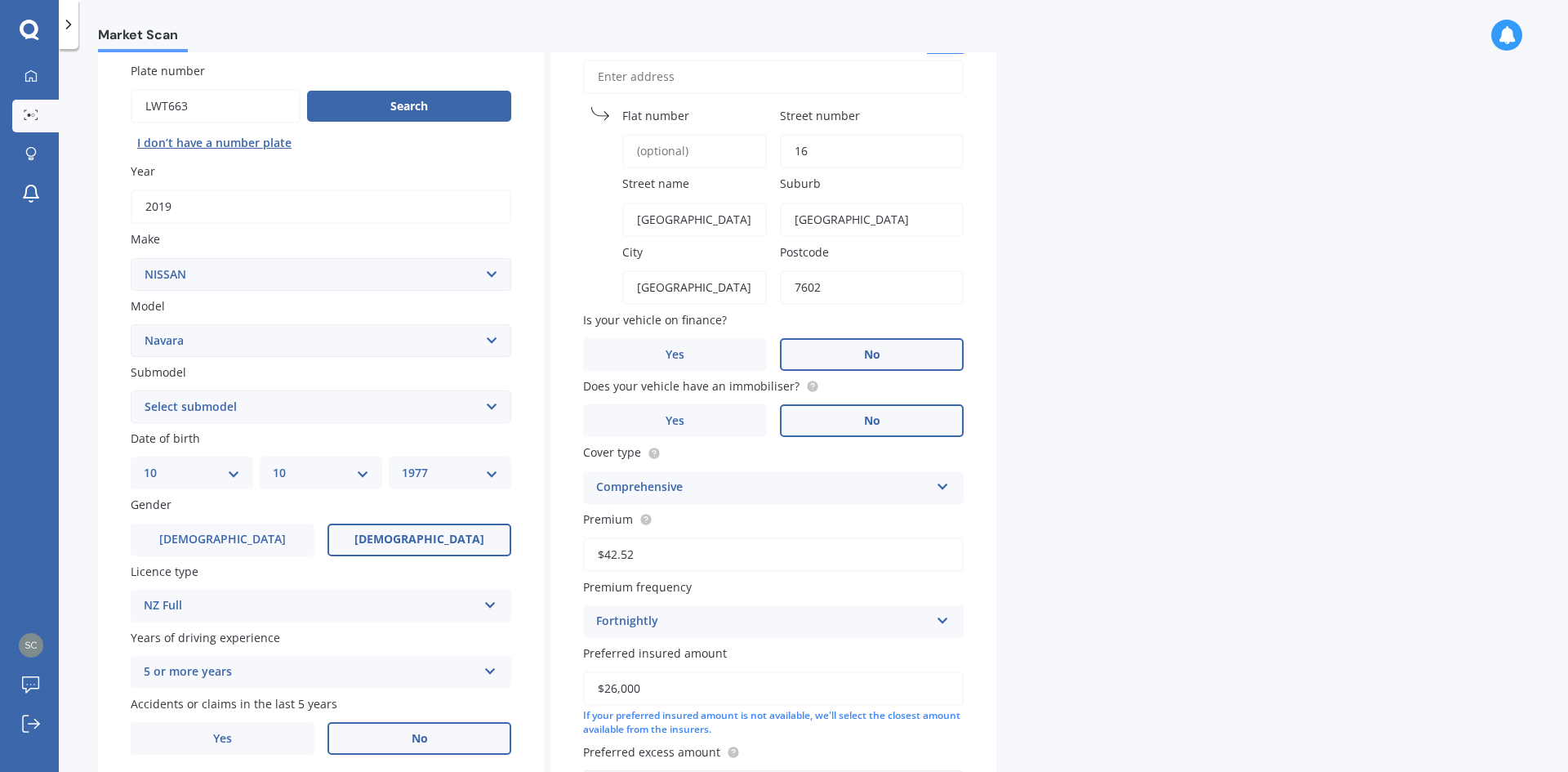
scroll to position [306, 0]
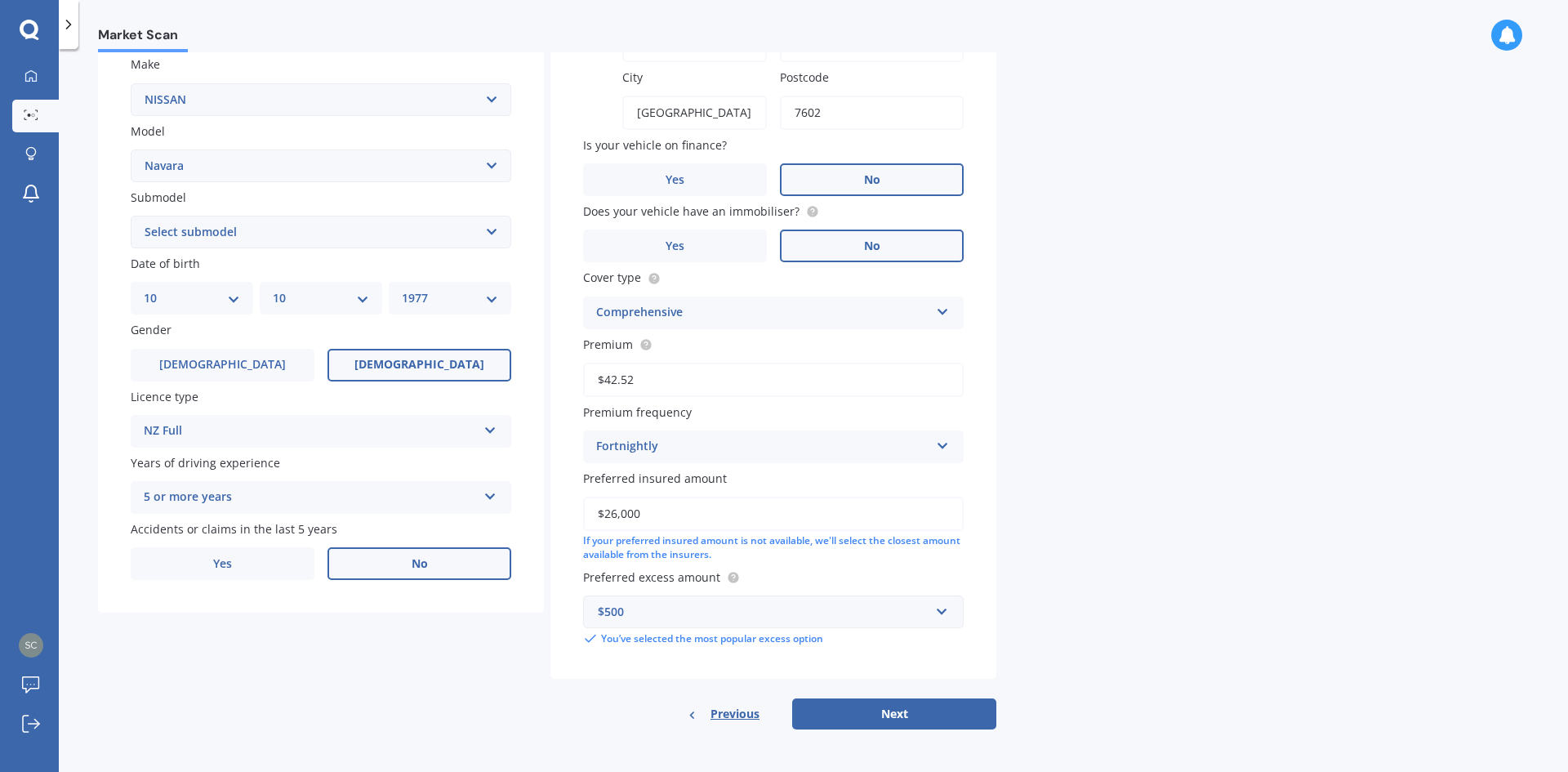
click at [903, 709] on button "Next" at bounding box center [895, 713] width 205 height 31
click at [243, 225] on select "Select submodel (All other models) 2.5 4WD Diesel Turbo 2.5 4WD MT Diesel Turbo…" at bounding box center [321, 232] width 380 height 33
select select "RX DIESEL 2WD"
click at [131, 216] on select "Select submodel (All other models) 2.5 4WD Diesel Turbo 2.5 4WD MT Diesel Turbo…" at bounding box center [321, 232] width 380 height 33
click at [862, 719] on button "Next" at bounding box center [895, 713] width 205 height 31
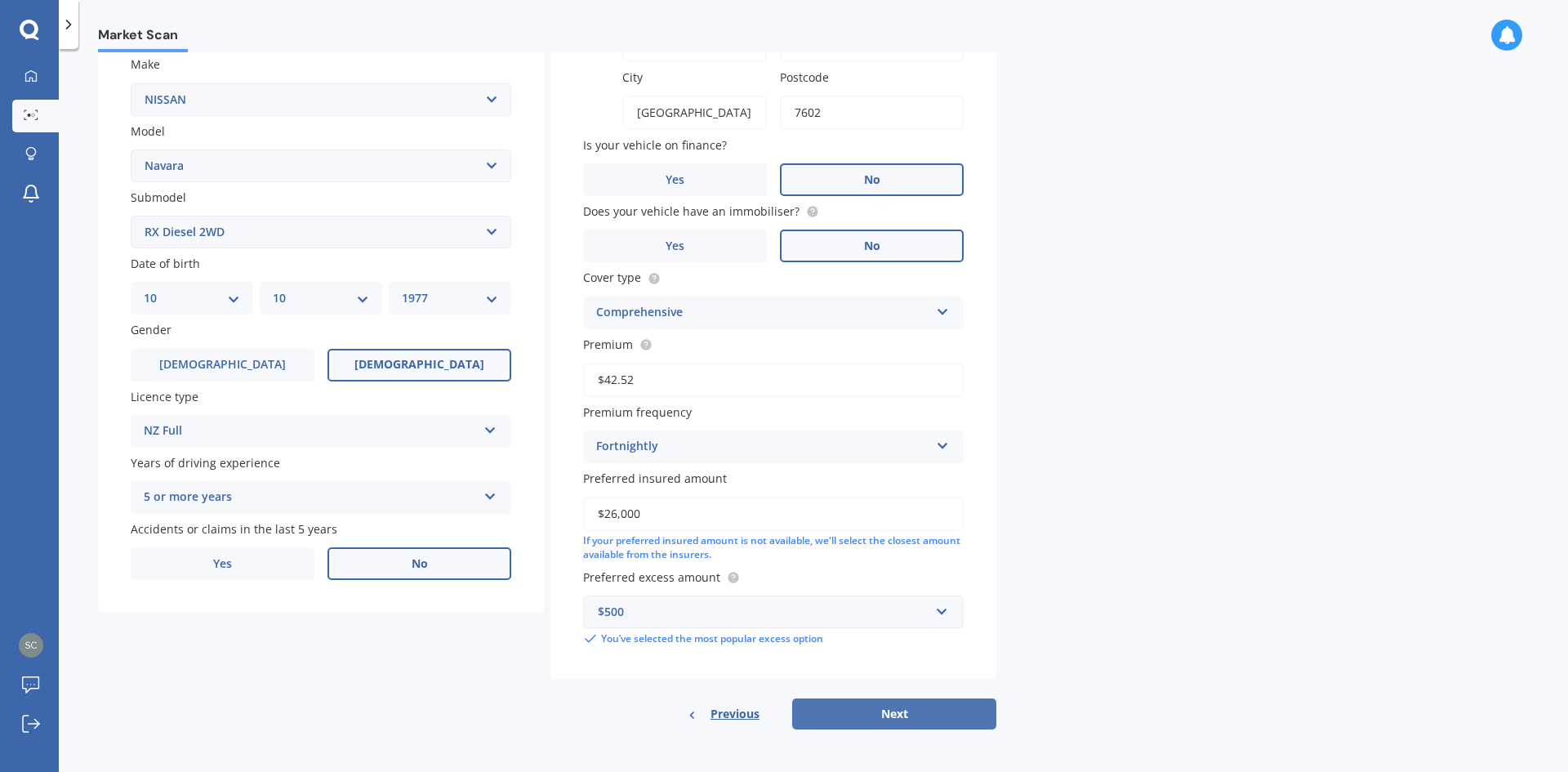
select select "10"
select select "1977"
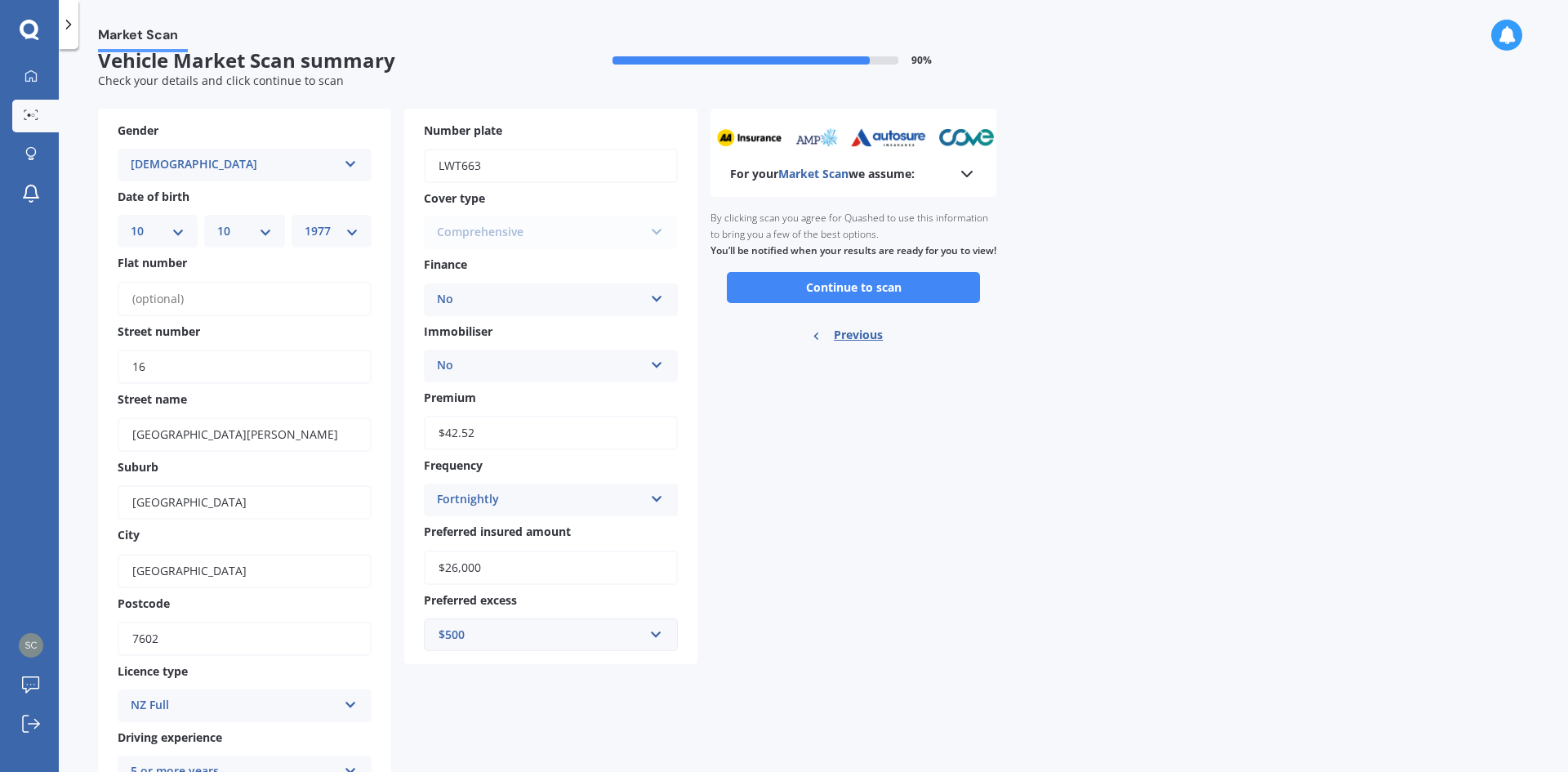
scroll to position [0, 0]
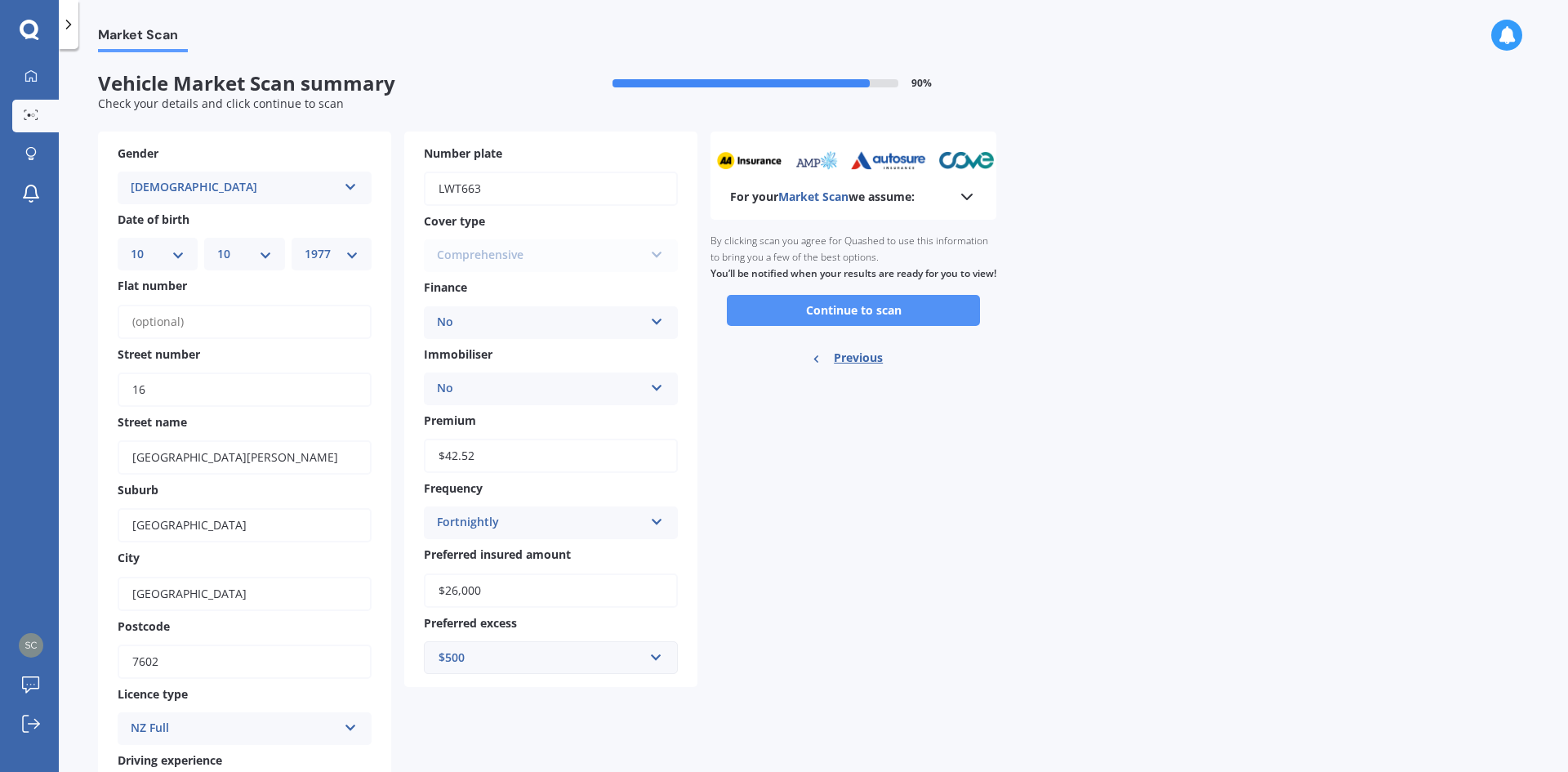
click at [831, 326] on button "Continue to scan" at bounding box center [854, 310] width 253 height 31
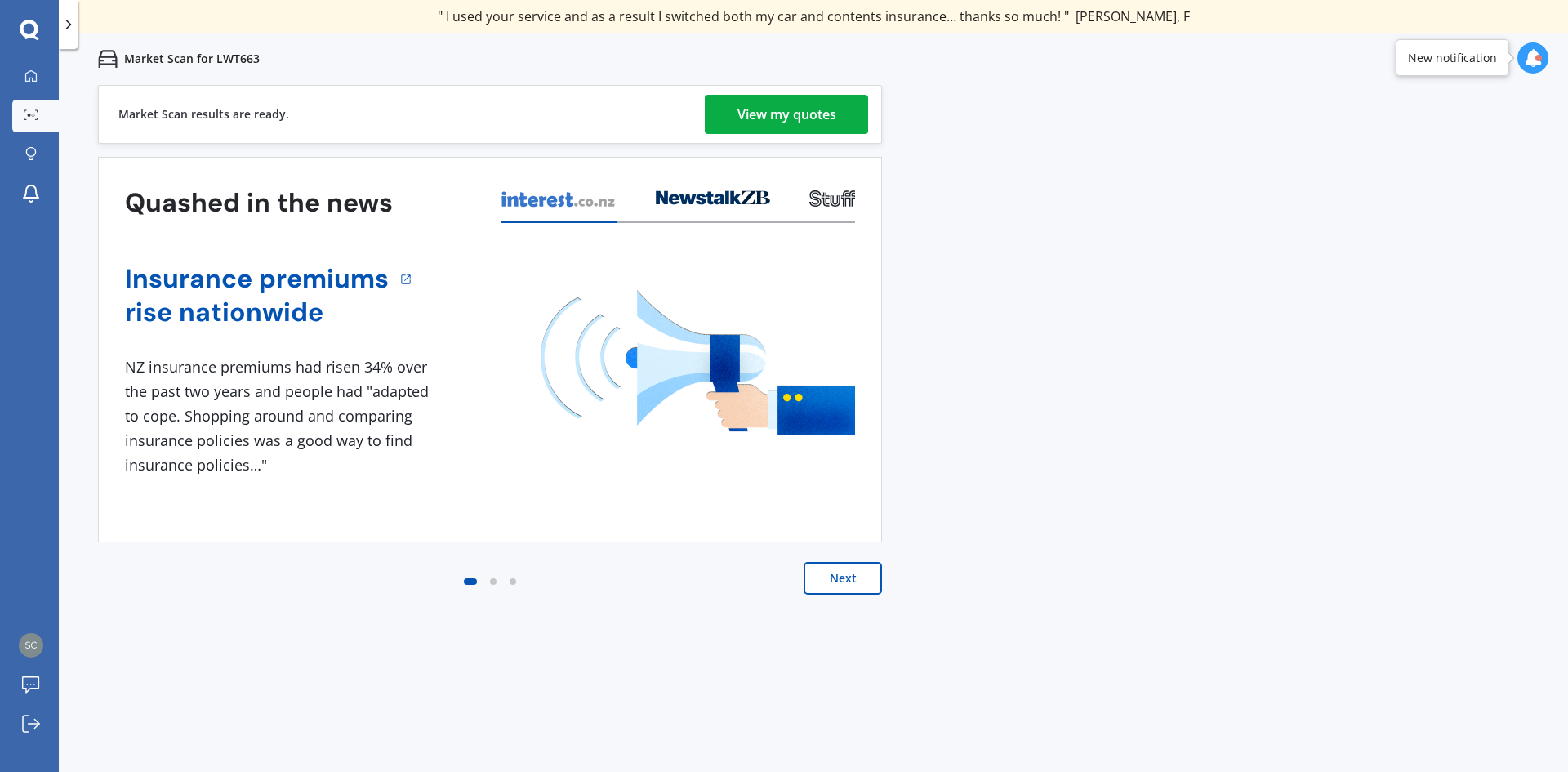
click at [850, 582] on button "Next" at bounding box center [843, 578] width 78 height 33
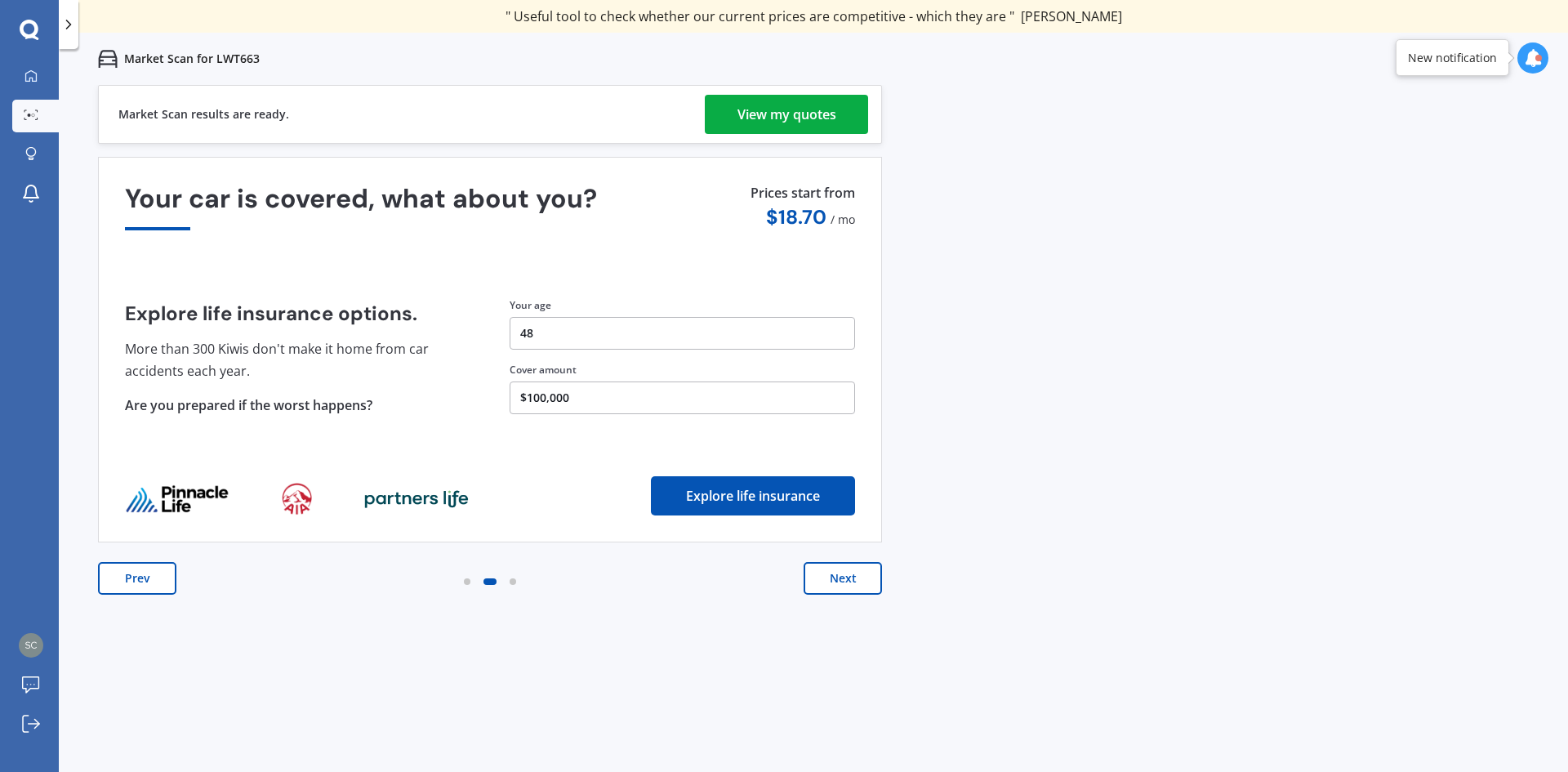
click at [837, 576] on button "Next" at bounding box center [843, 578] width 78 height 33
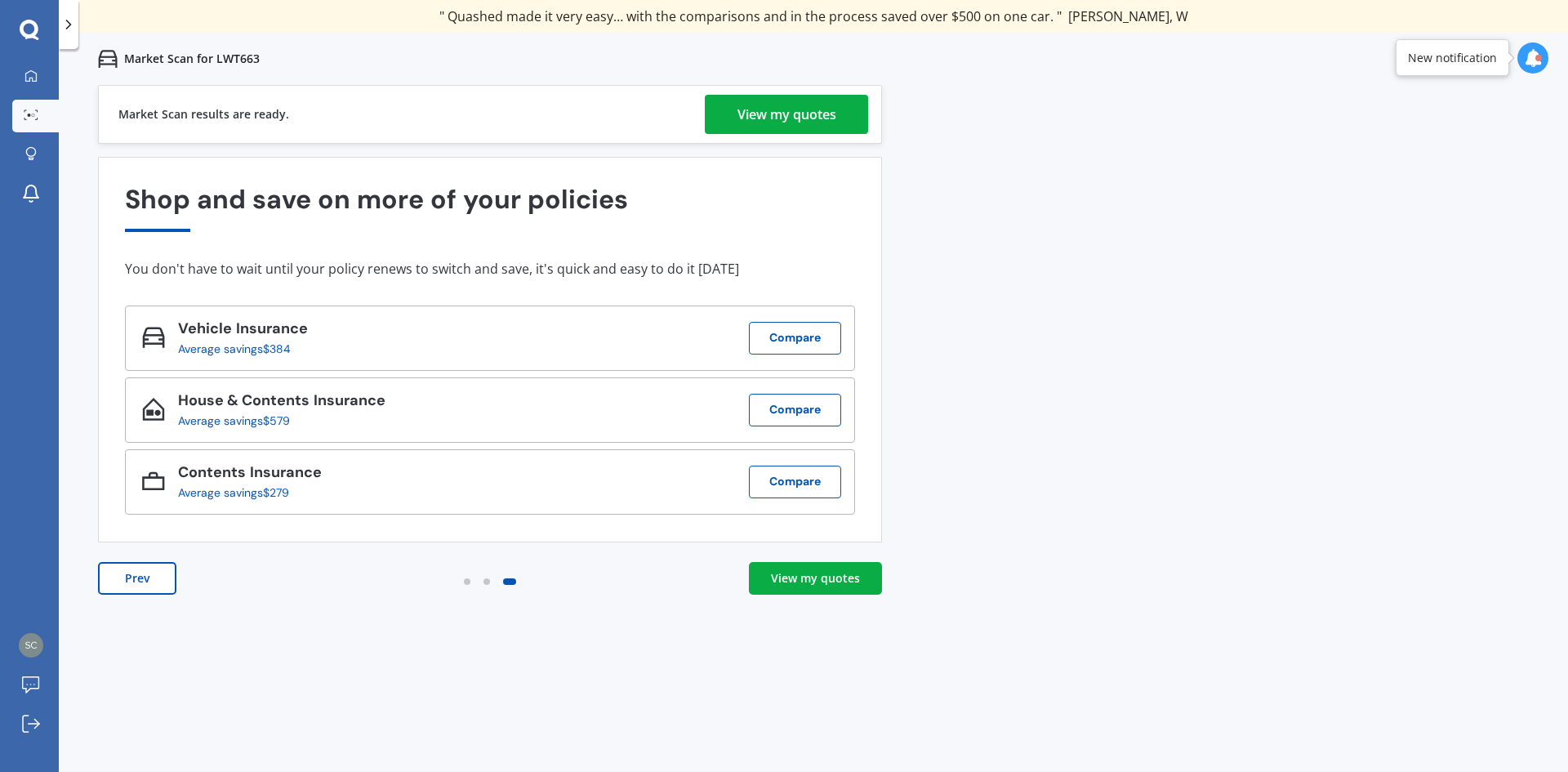
click at [837, 576] on div "View my quotes" at bounding box center [816, 579] width 89 height 17
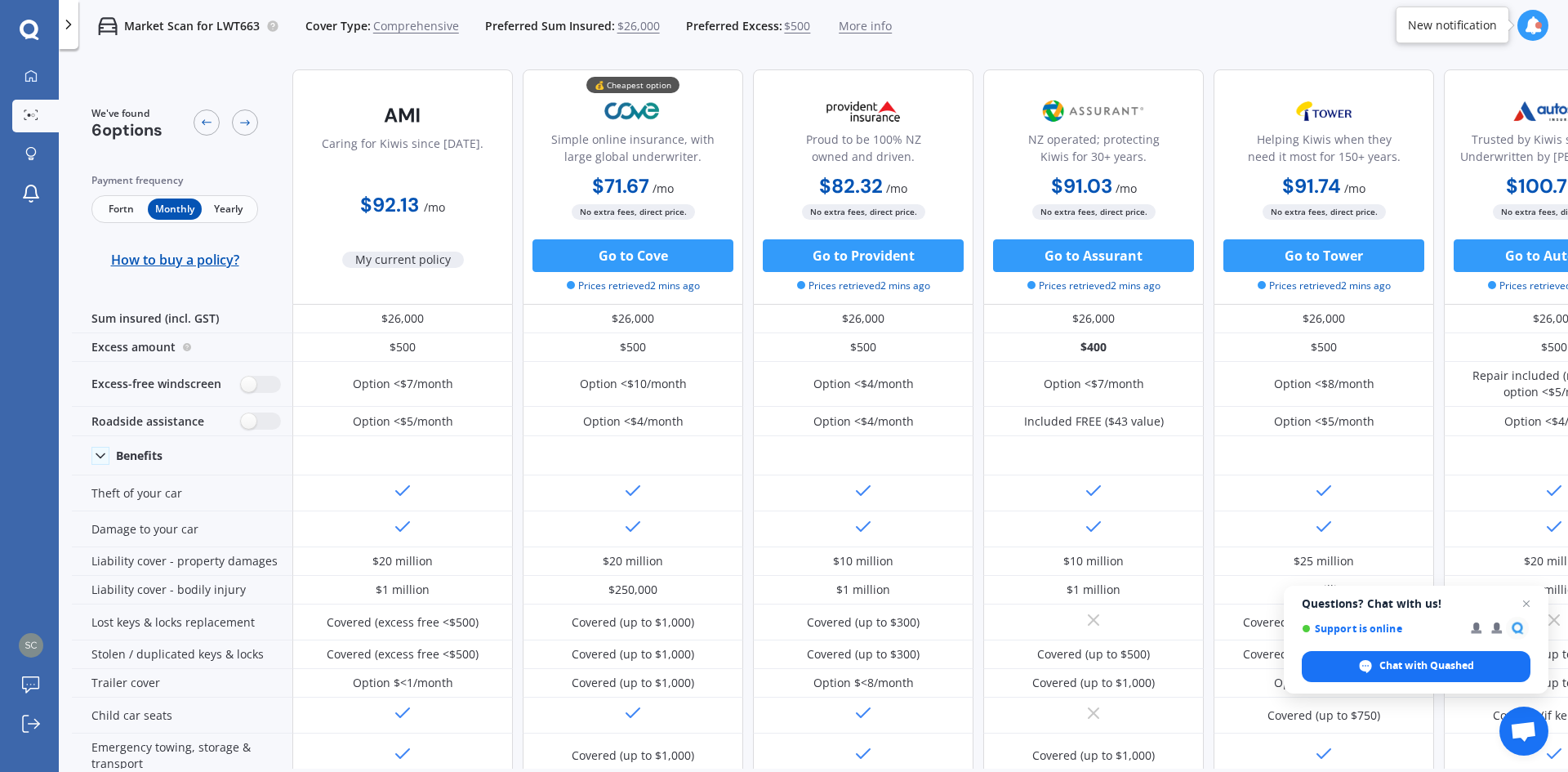
click at [121, 207] on span "Fortn" at bounding box center [121, 208] width 53 height 21
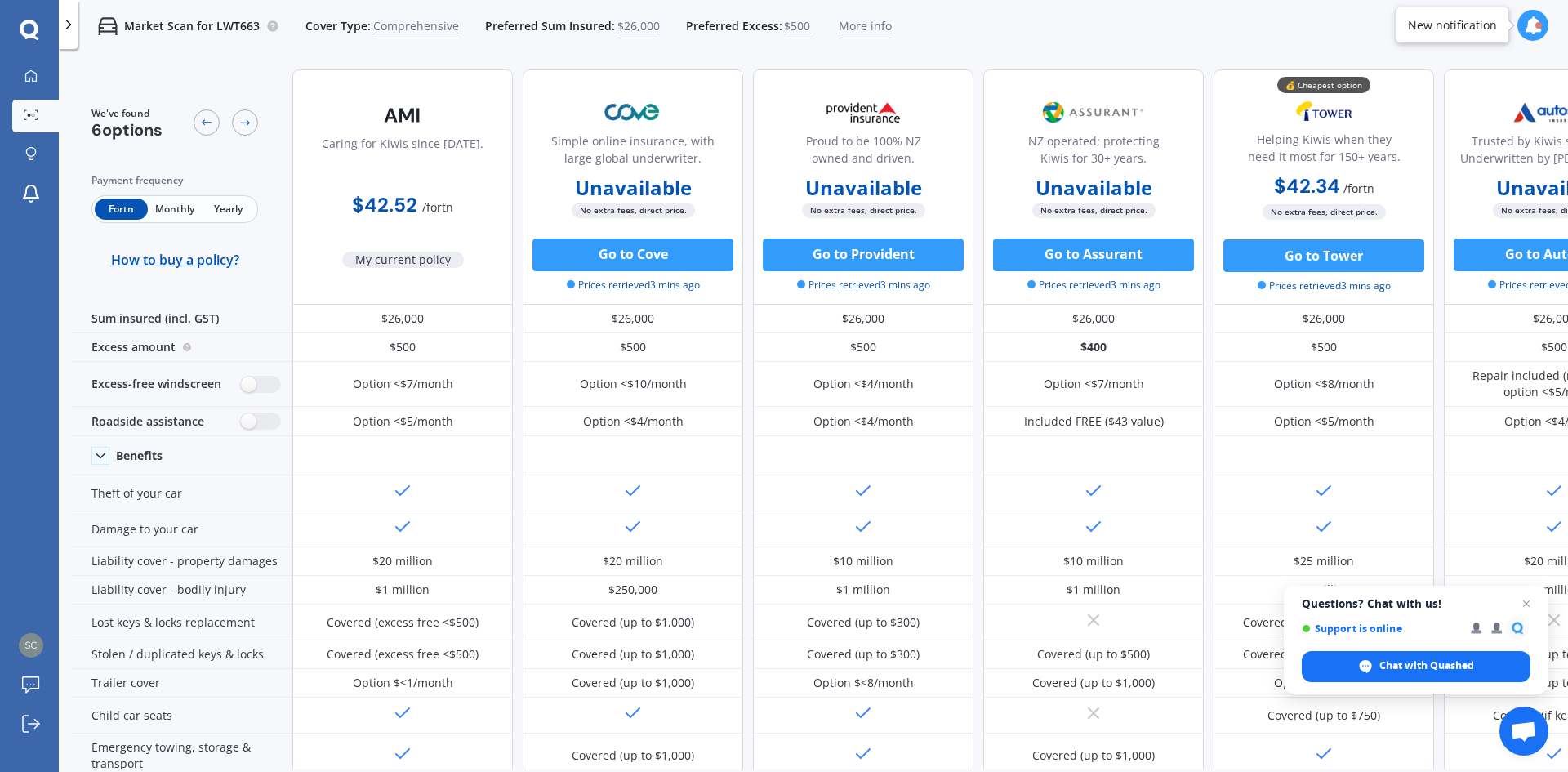
click at [185, 211] on span "Monthly" at bounding box center [174, 208] width 53 height 21
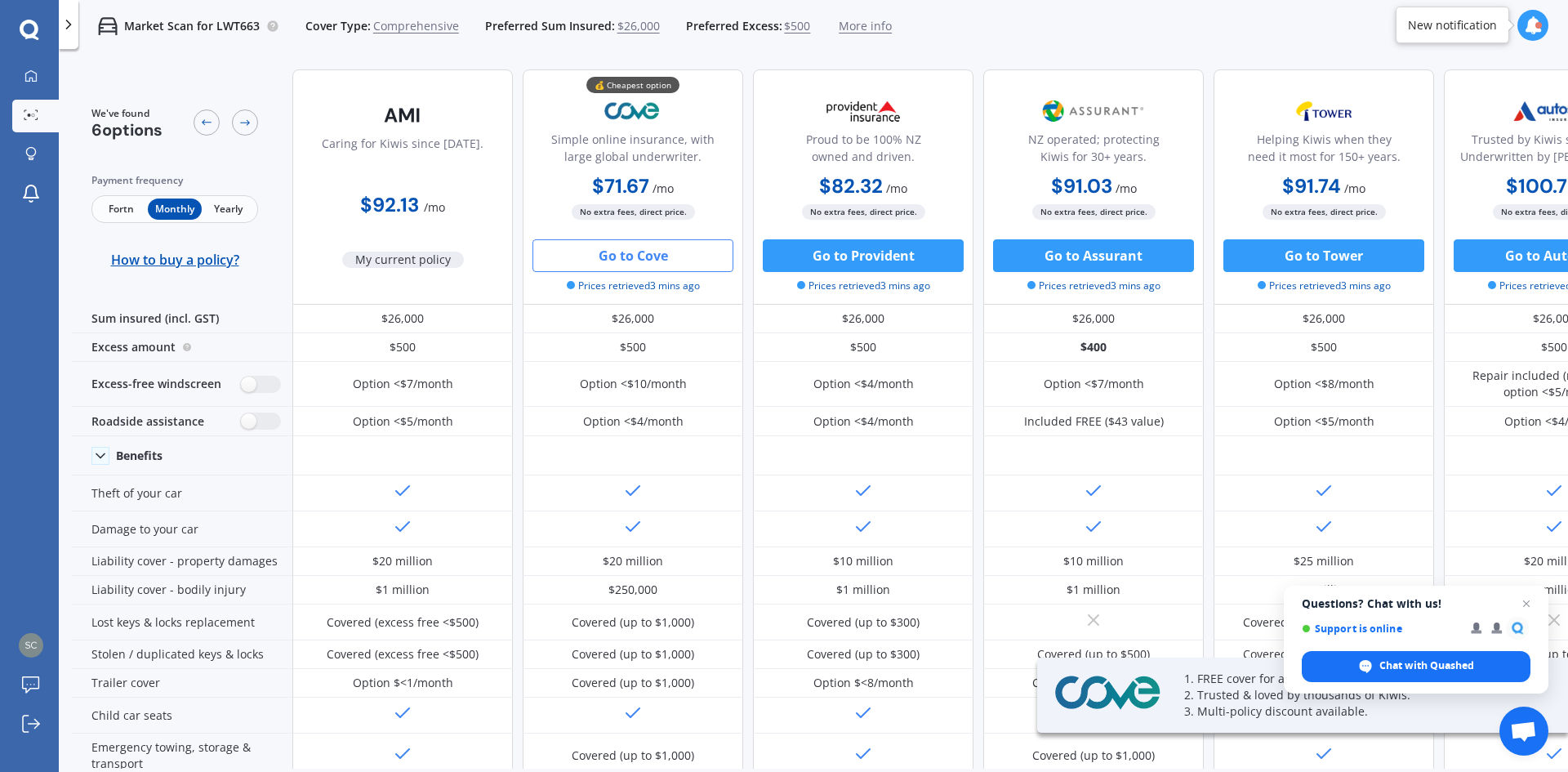
click at [687, 249] on button "Go to Cove" at bounding box center [633, 255] width 201 height 33
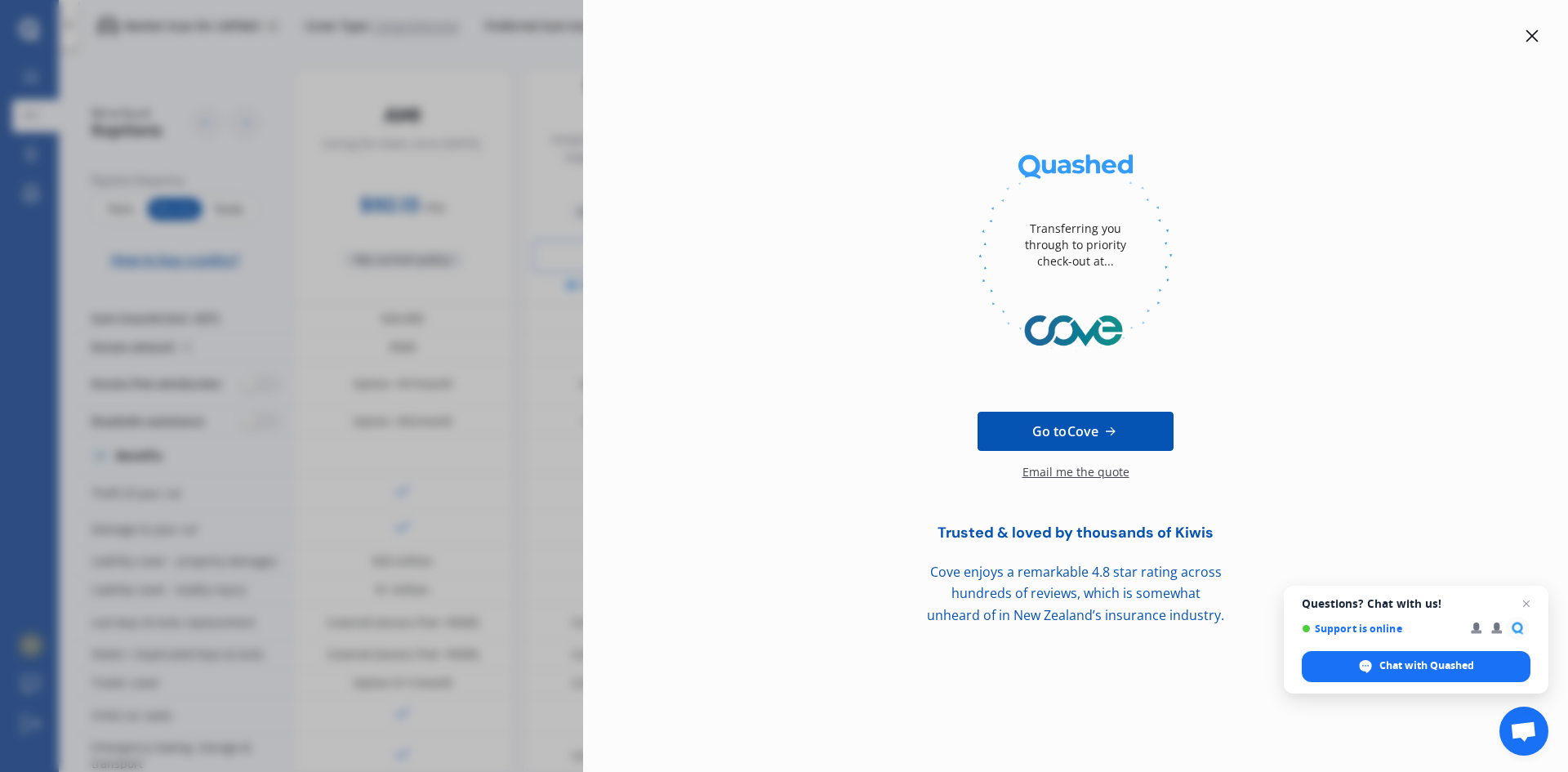
click at [1529, 34] on icon at bounding box center [1533, 36] width 13 height 13
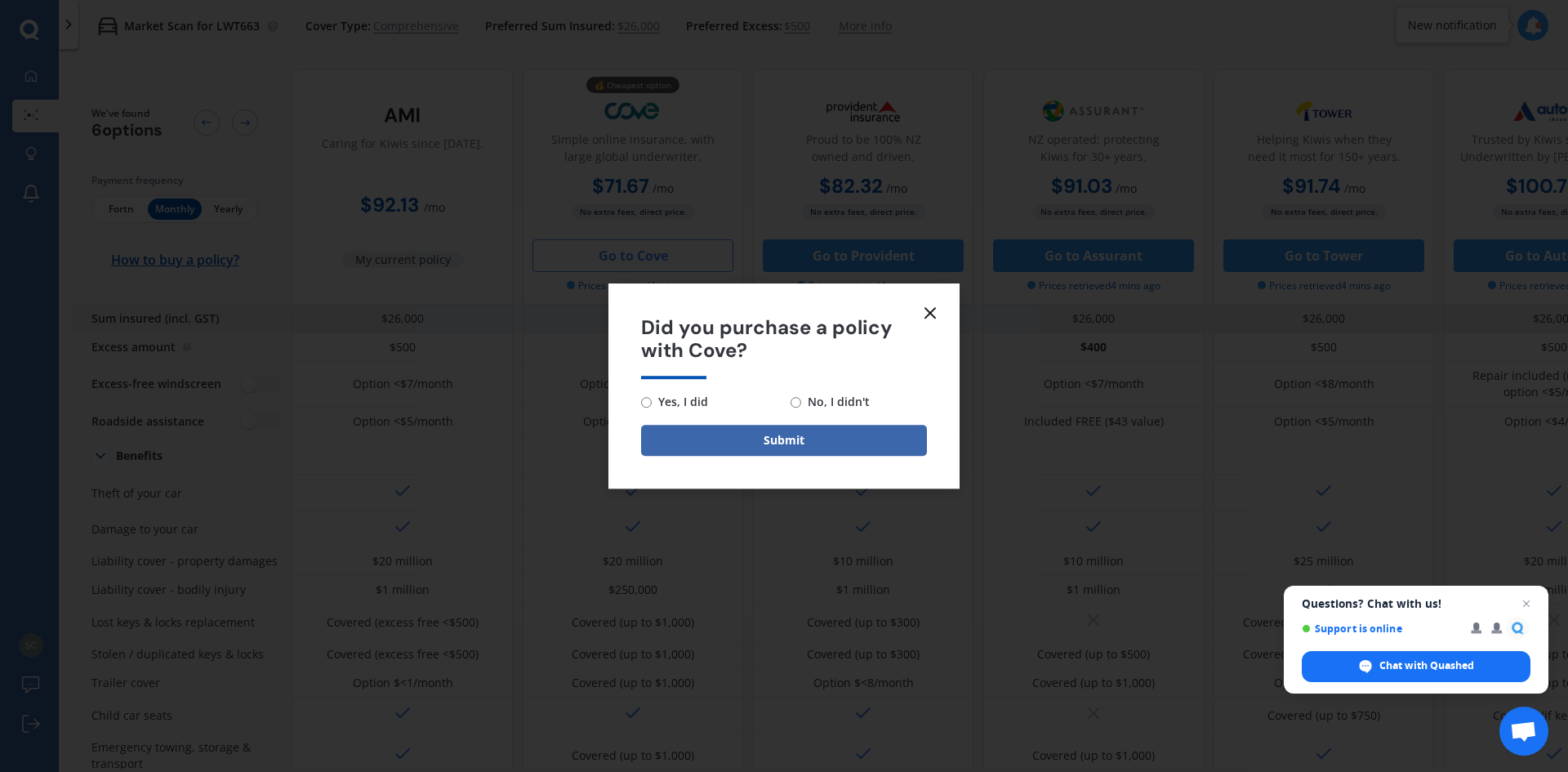
click at [932, 313] on icon at bounding box center [930, 313] width 20 height 20
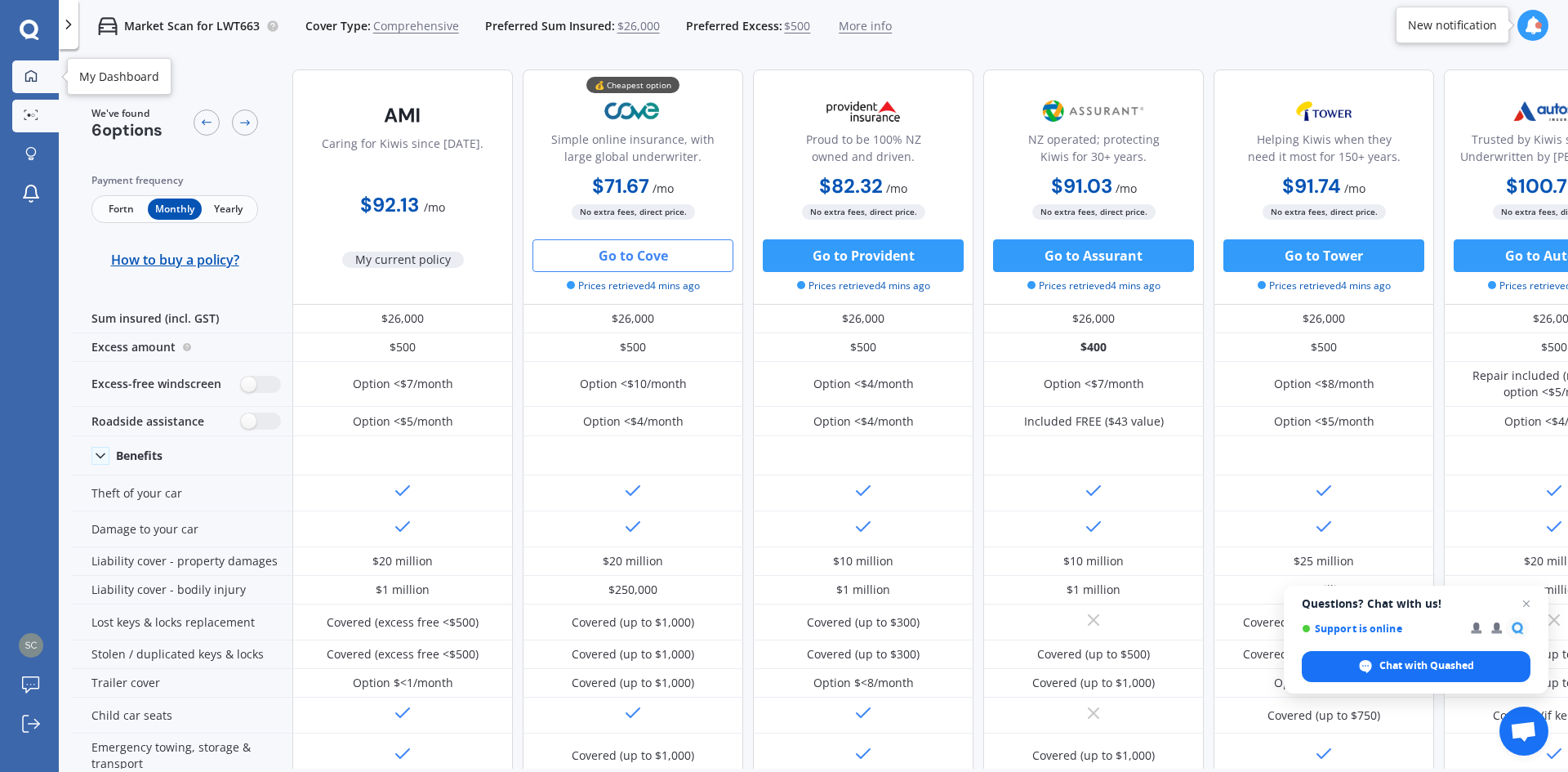
click at [25, 77] on icon at bounding box center [31, 75] width 11 height 11
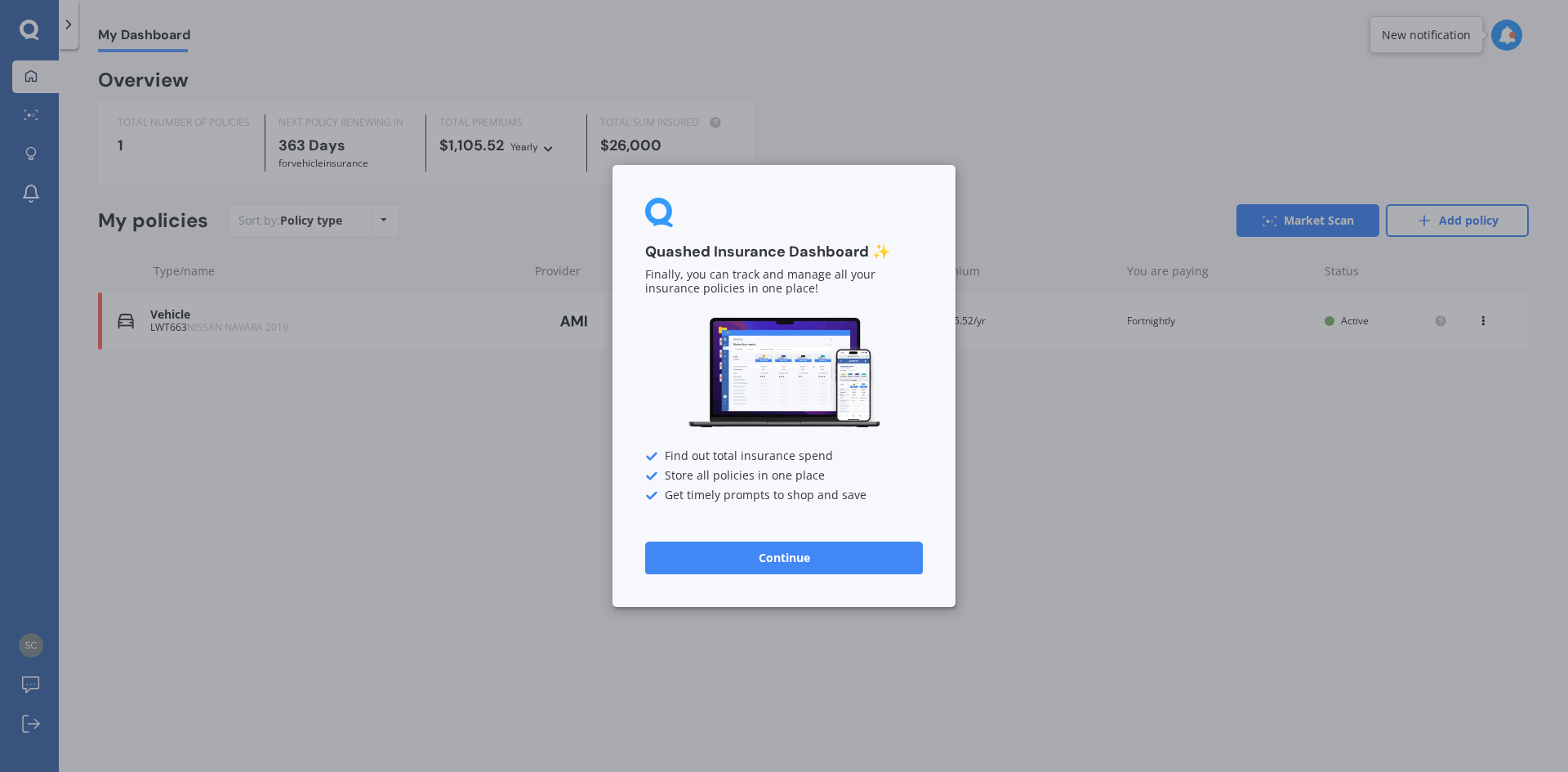
click at [678, 555] on button "Continue" at bounding box center [784, 557] width 278 height 33
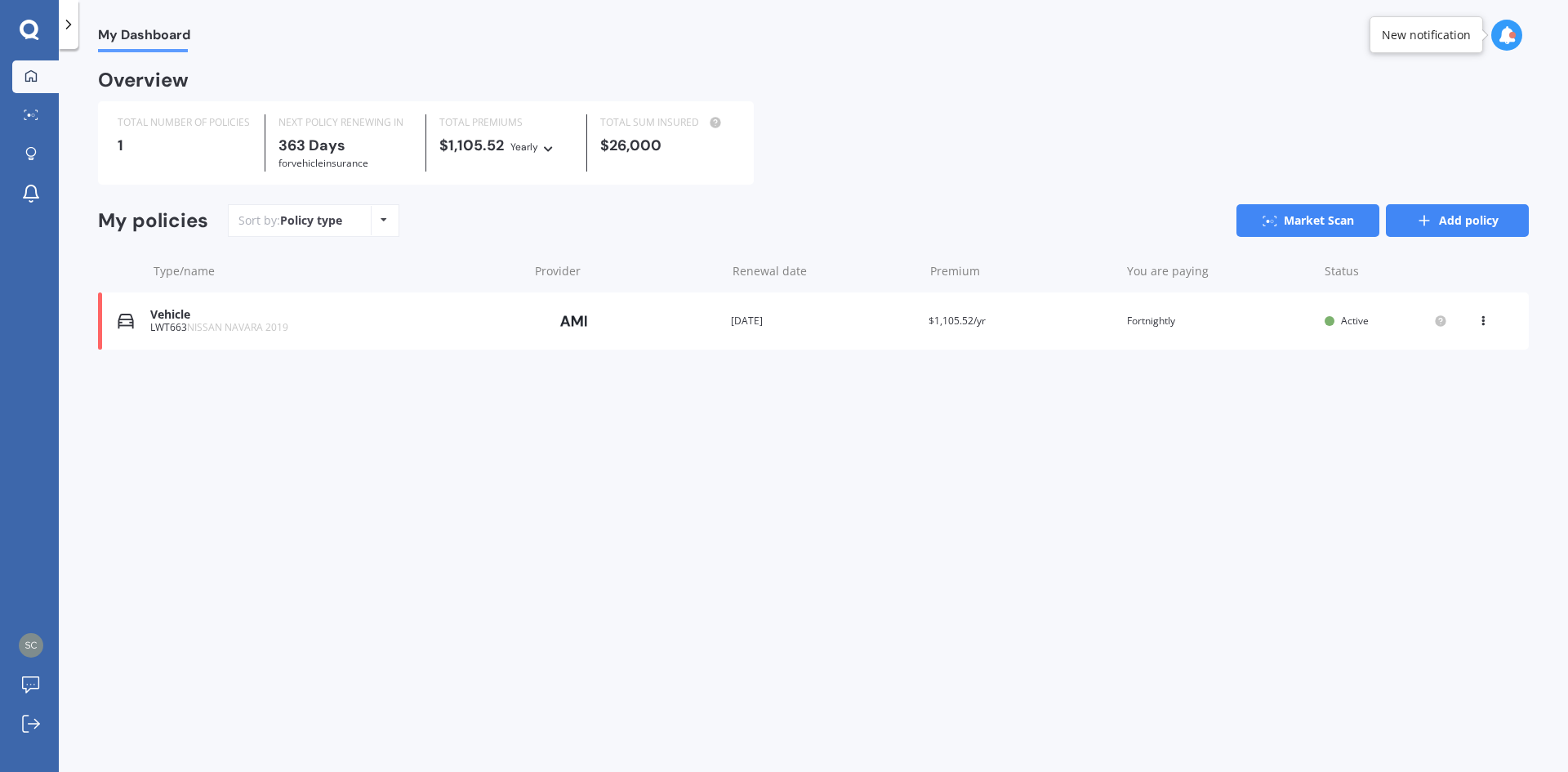
click at [1463, 223] on link "Add policy" at bounding box center [1458, 220] width 143 height 33
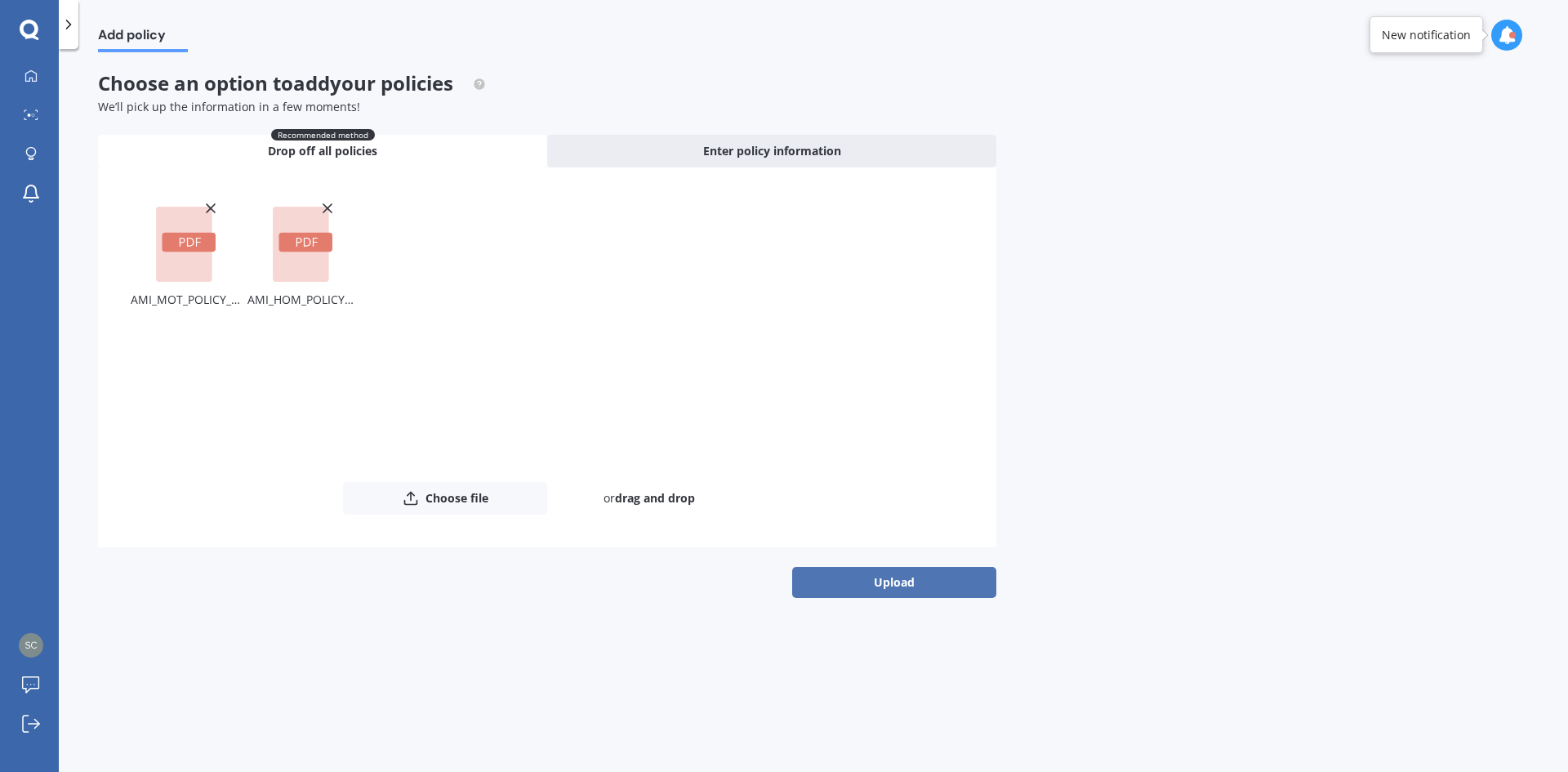
click at [951, 579] on button "Upload" at bounding box center [895, 582] width 205 height 31
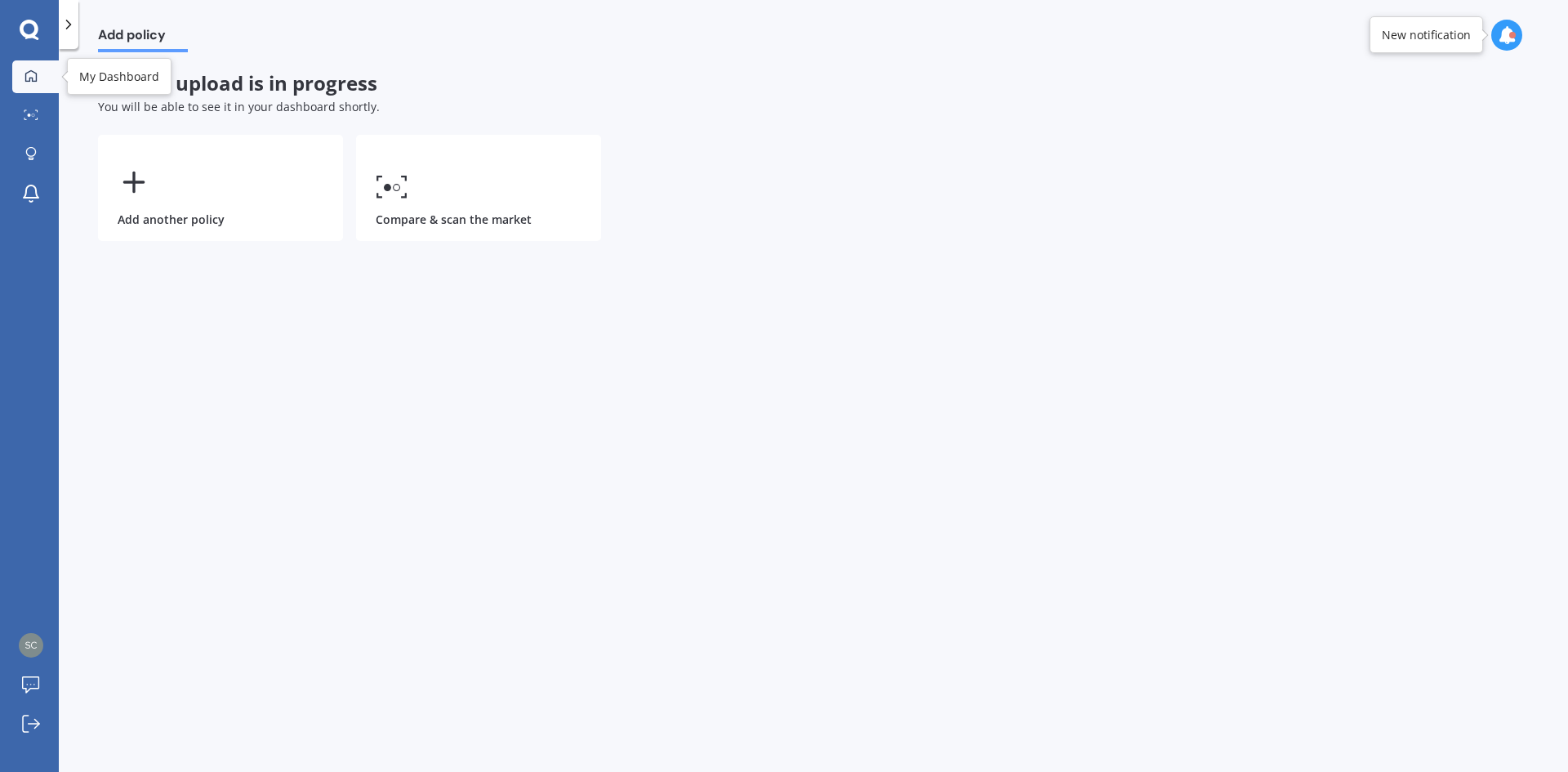
click at [23, 79] on div at bounding box center [31, 77] width 24 height 15
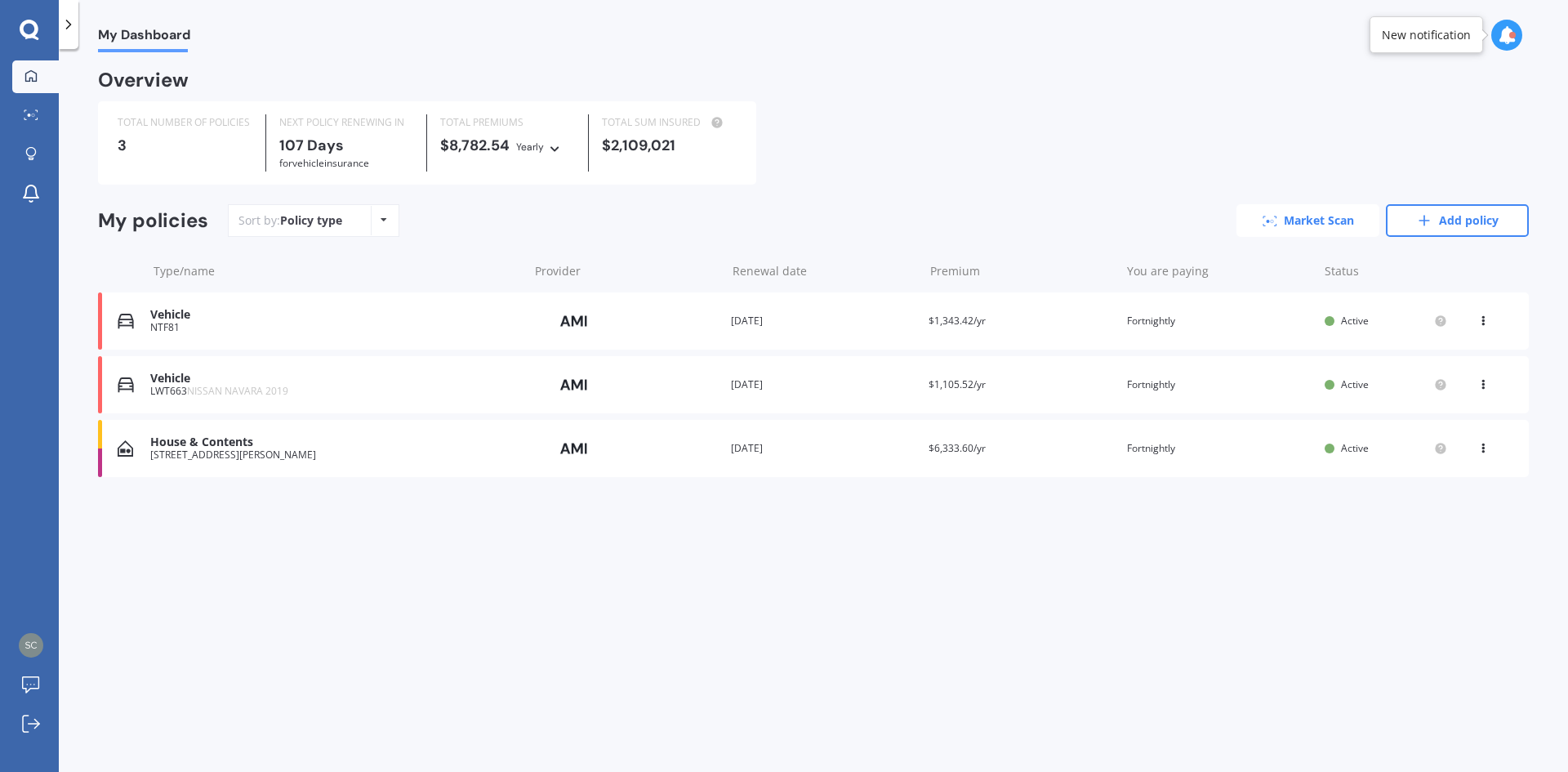
click at [1329, 219] on link "Market Scan" at bounding box center [1309, 220] width 143 height 33
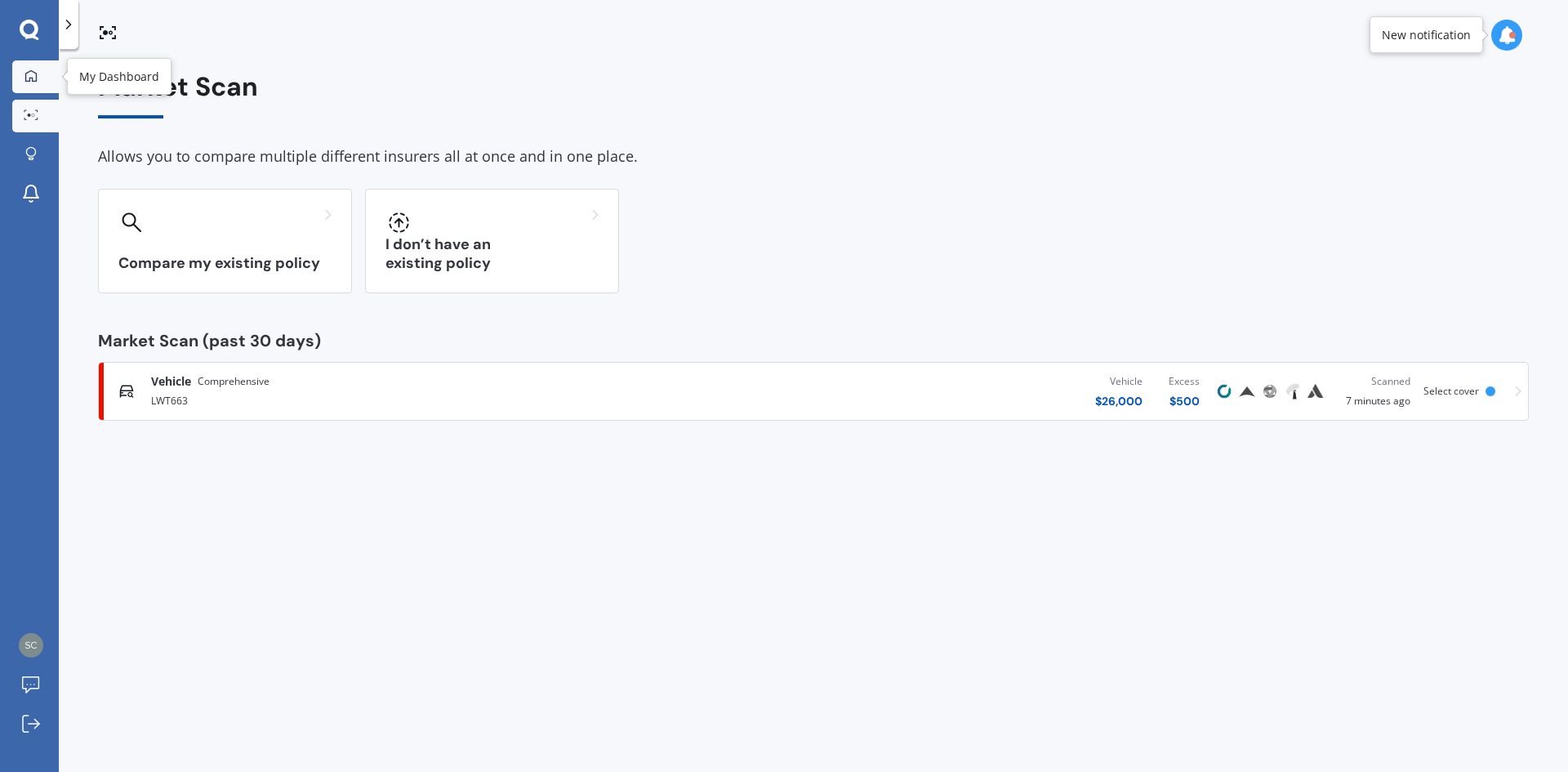
click at [36, 79] on icon at bounding box center [31, 76] width 13 height 13
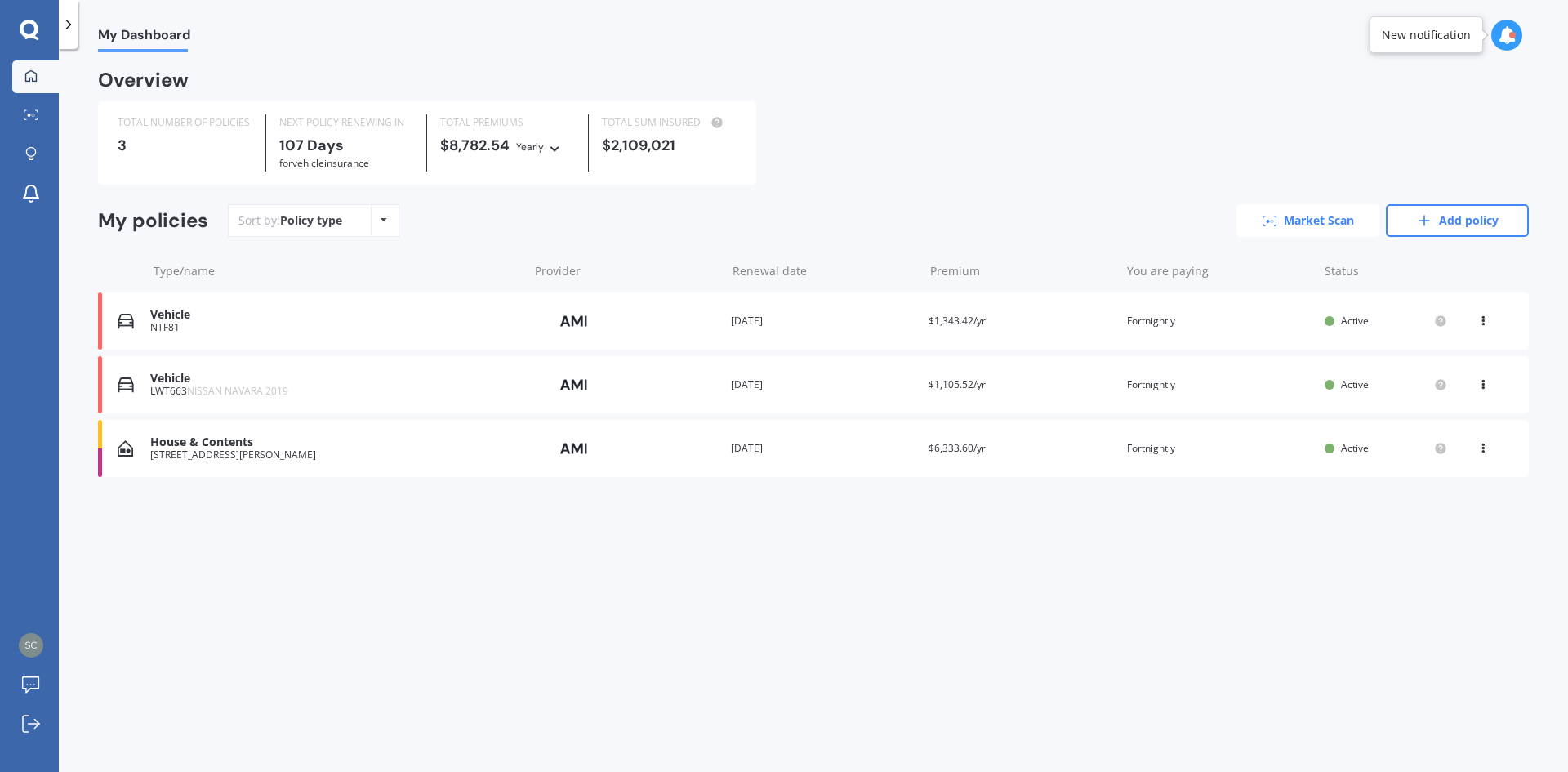
click at [1329, 221] on link "Market Scan" at bounding box center [1309, 220] width 143 height 33
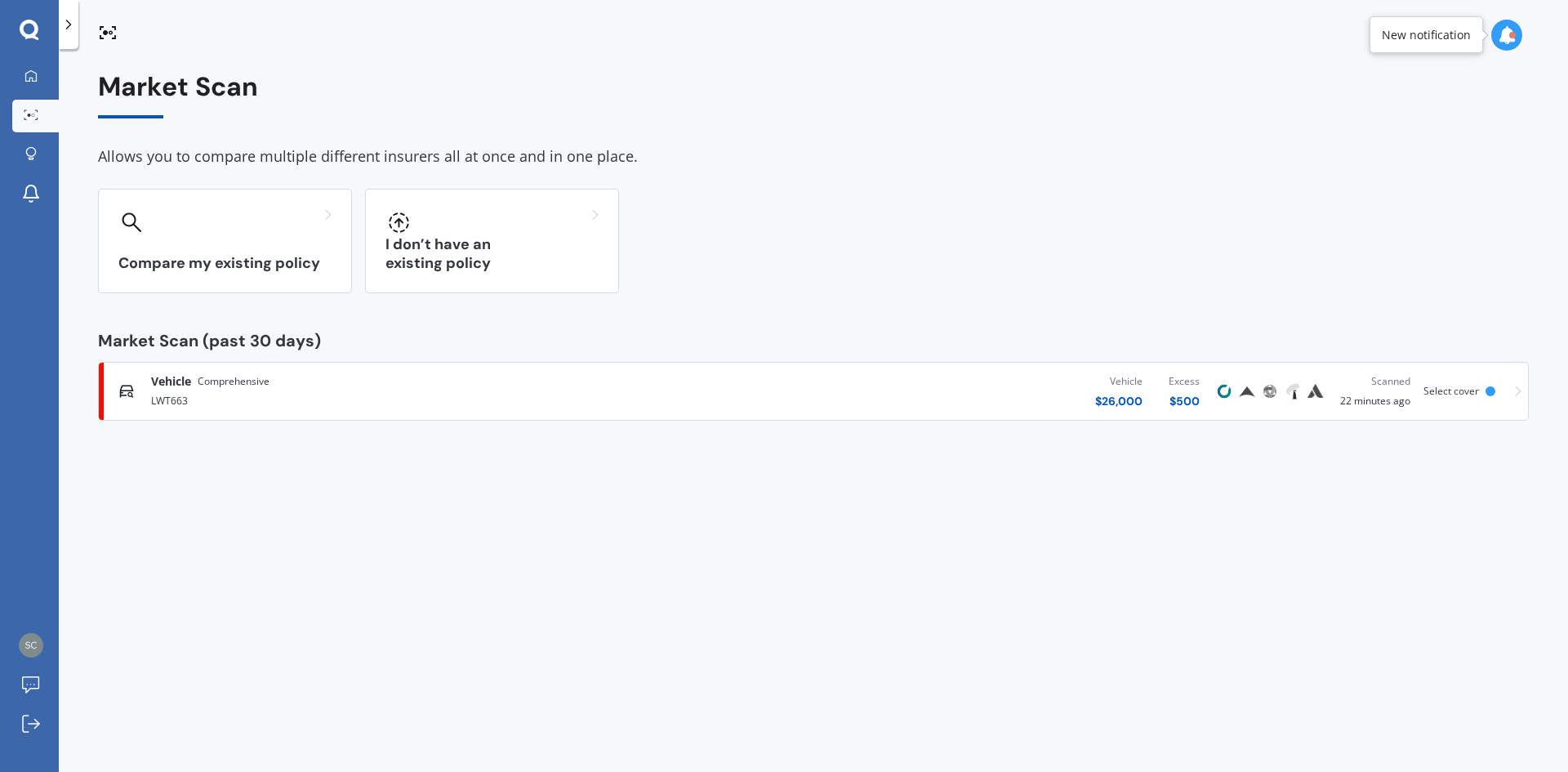
click at [1470, 390] on span "Select cover" at bounding box center [1452, 391] width 56 height 14
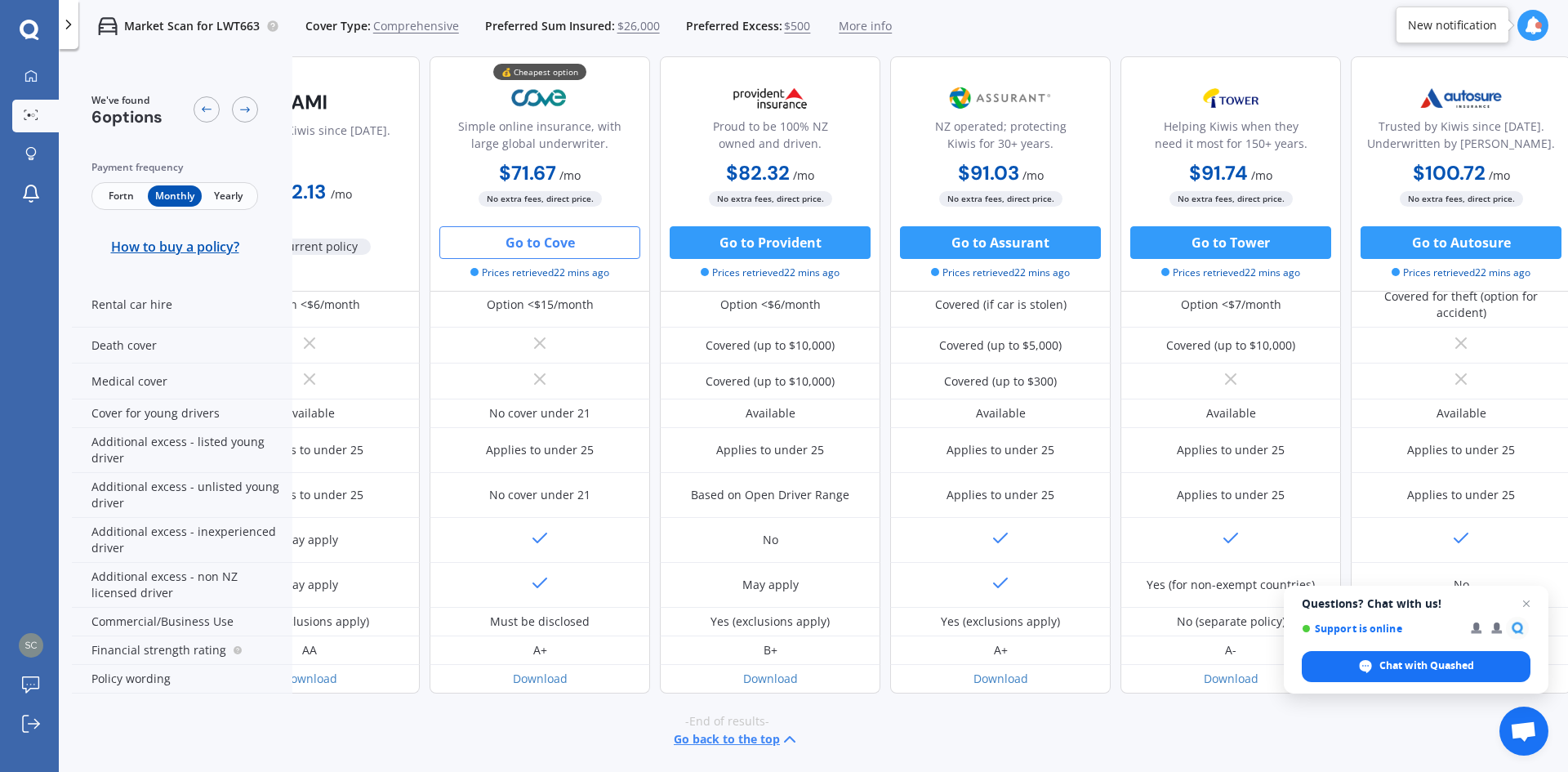
scroll to position [713, 104]
click at [1528, 601] on span "Close chat" at bounding box center [1527, 605] width 20 height 20
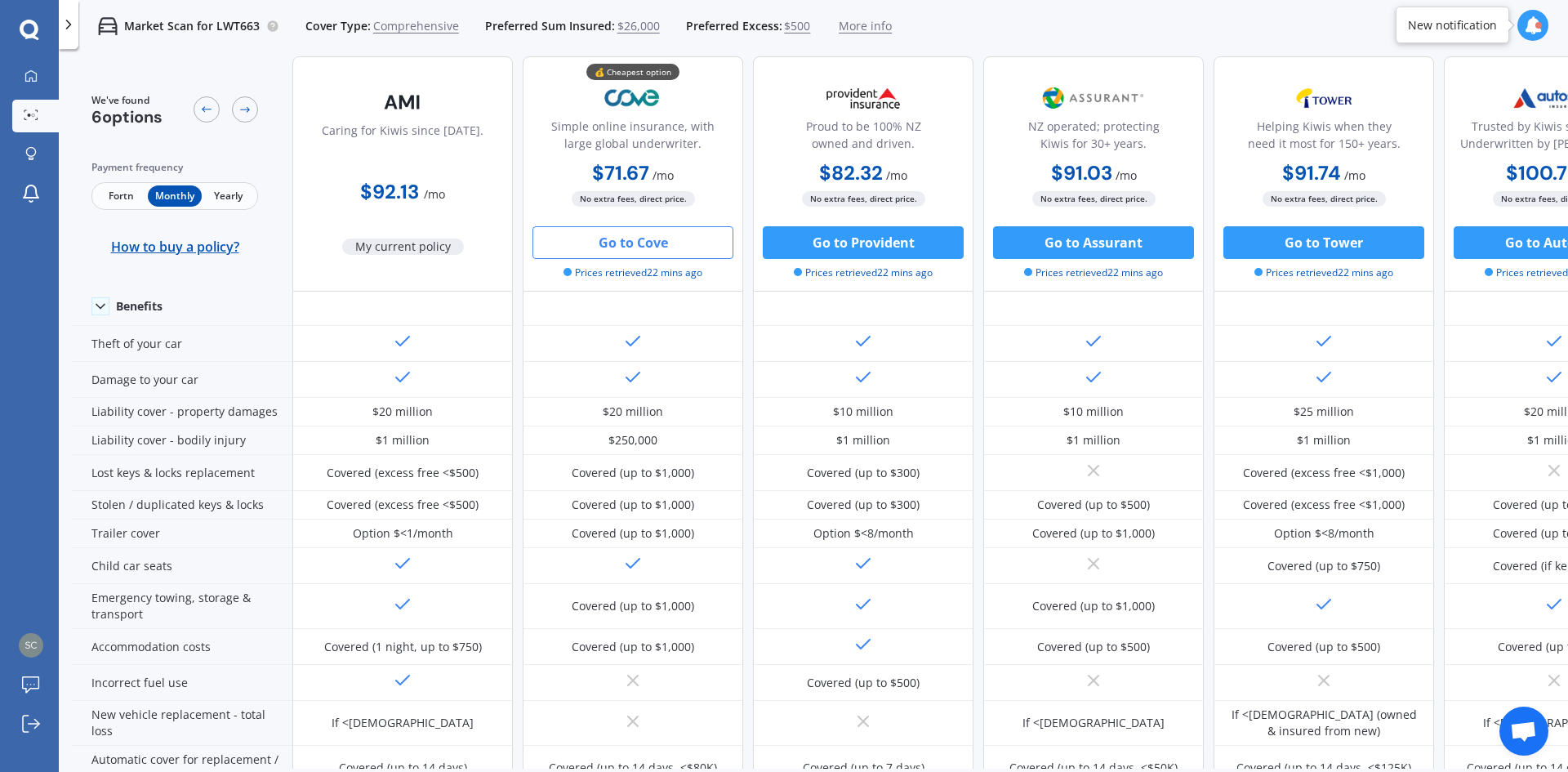
scroll to position [141, 0]
